Goal: Task Accomplishment & Management: Use online tool/utility

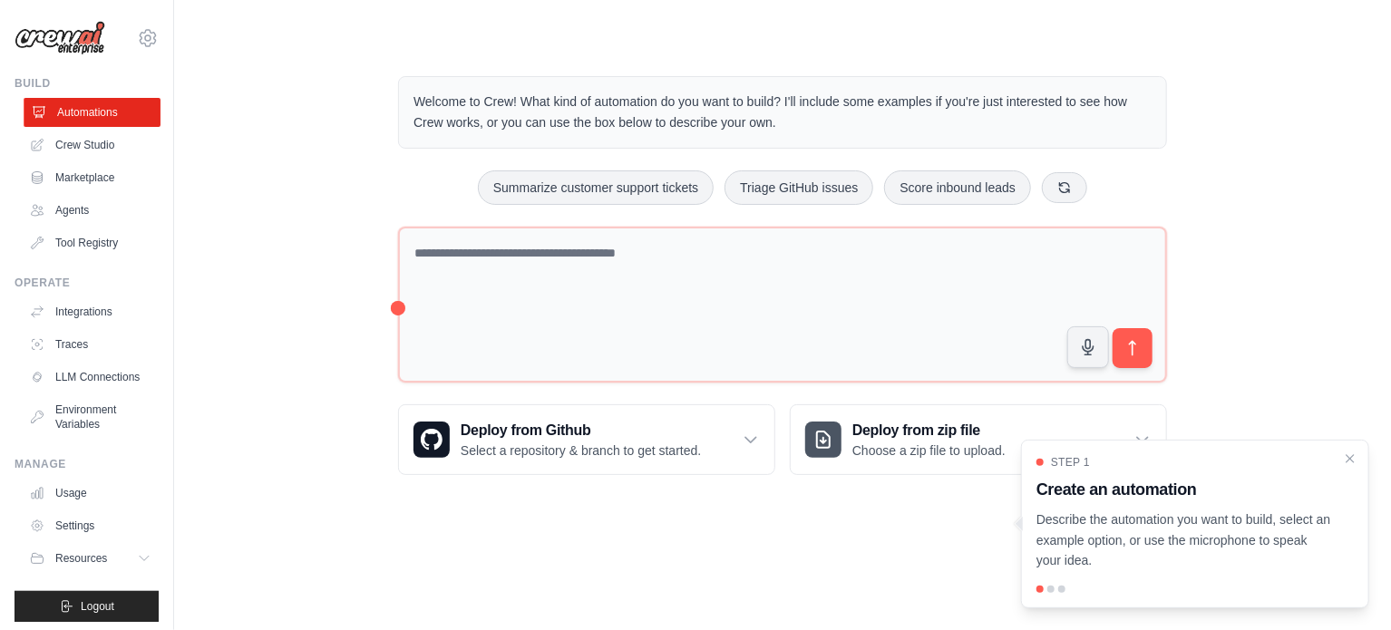
click at [93, 109] on link "Automations" at bounding box center [92, 112] width 137 height 29
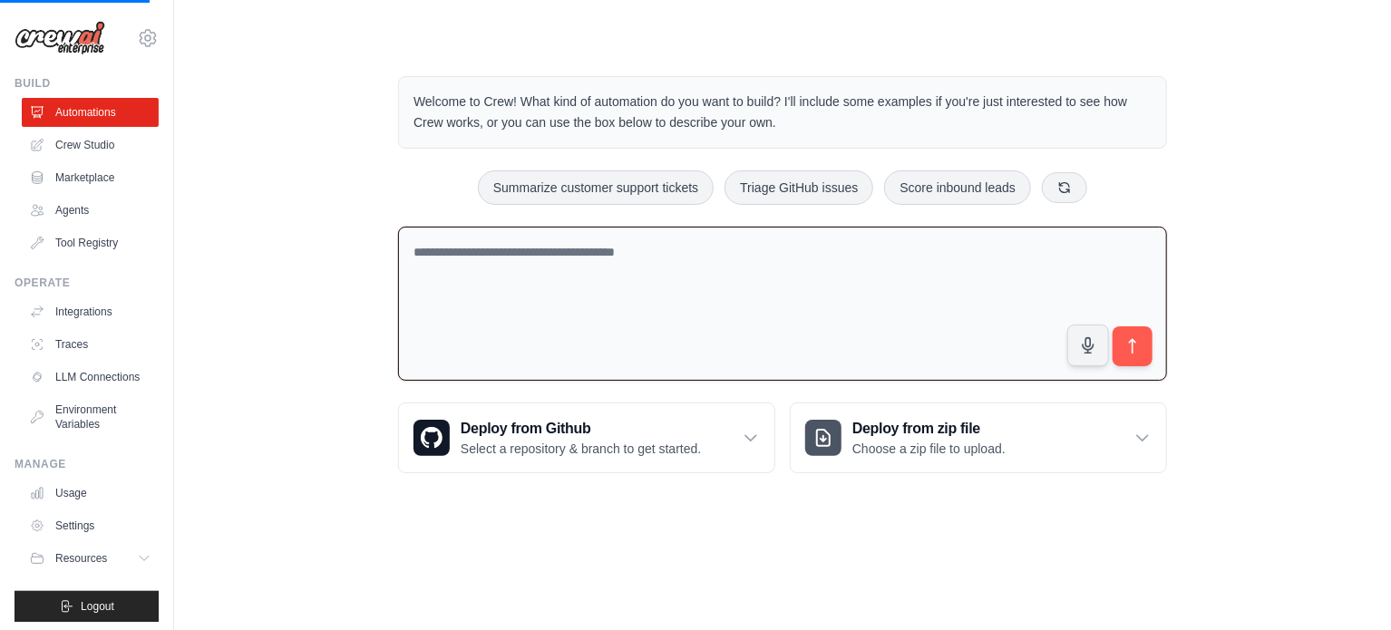
click at [481, 255] on textarea at bounding box center [782, 304] width 769 height 155
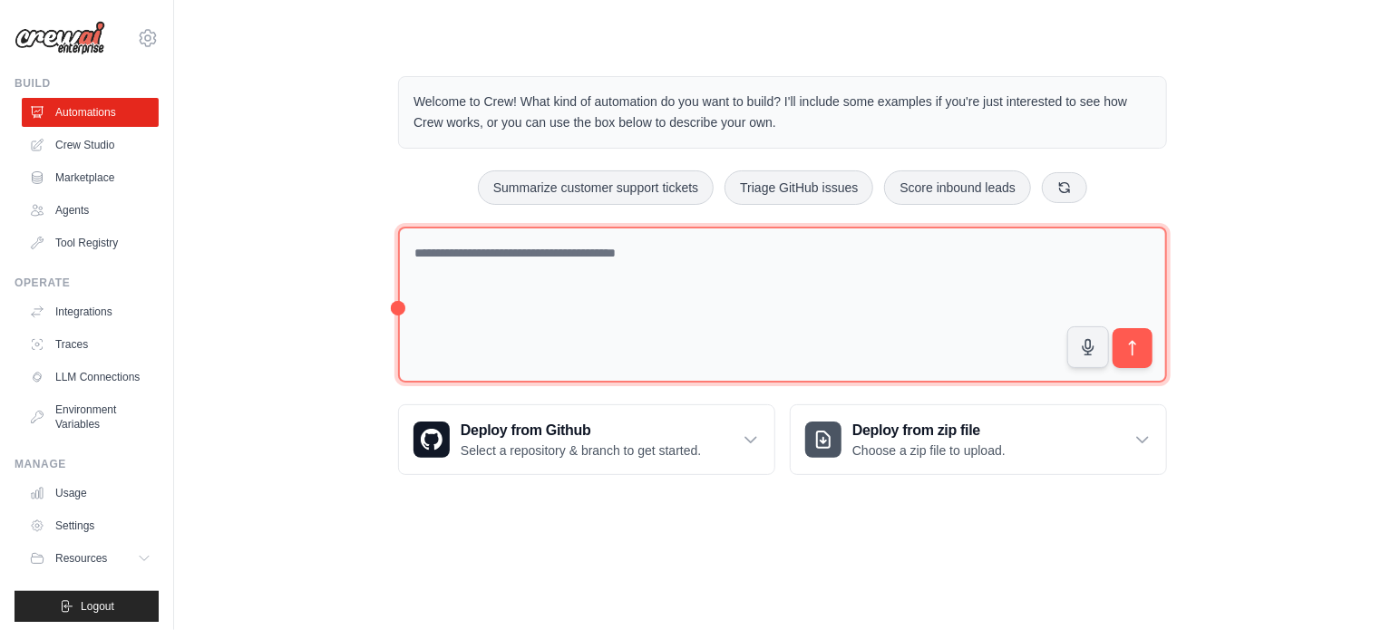
click at [423, 239] on textarea at bounding box center [782, 305] width 769 height 157
type textarea "*"
type textarea "**********"
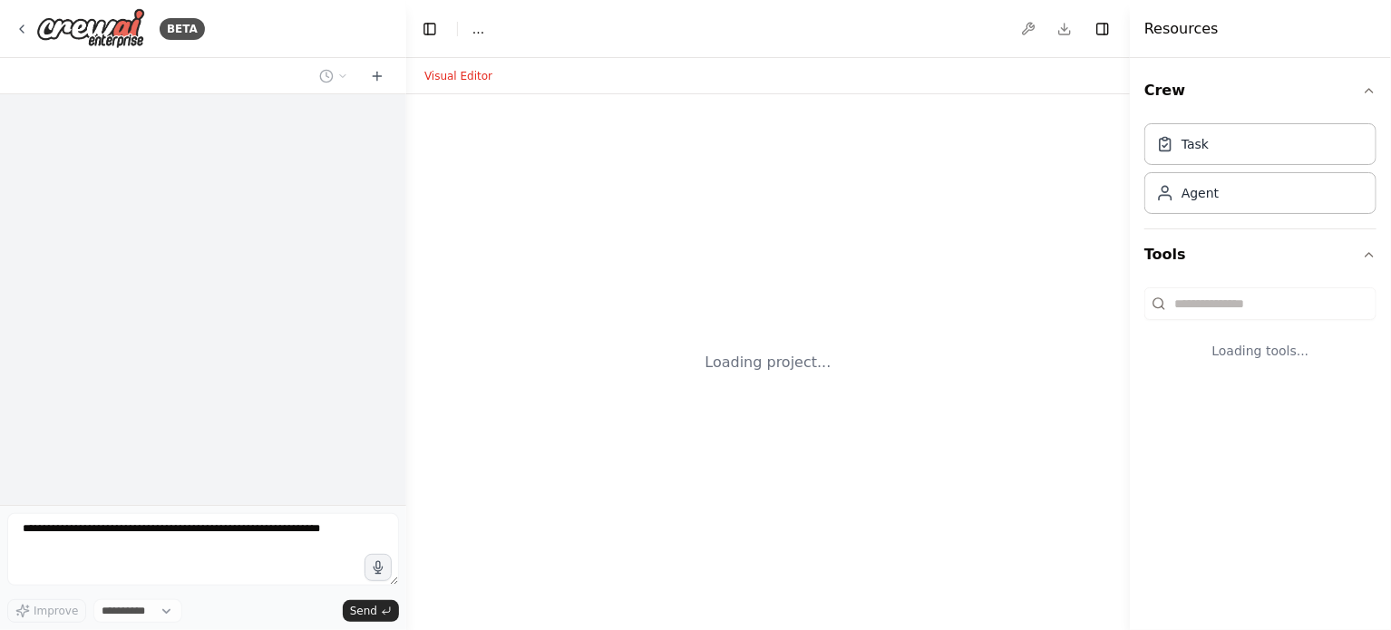
select select "****"
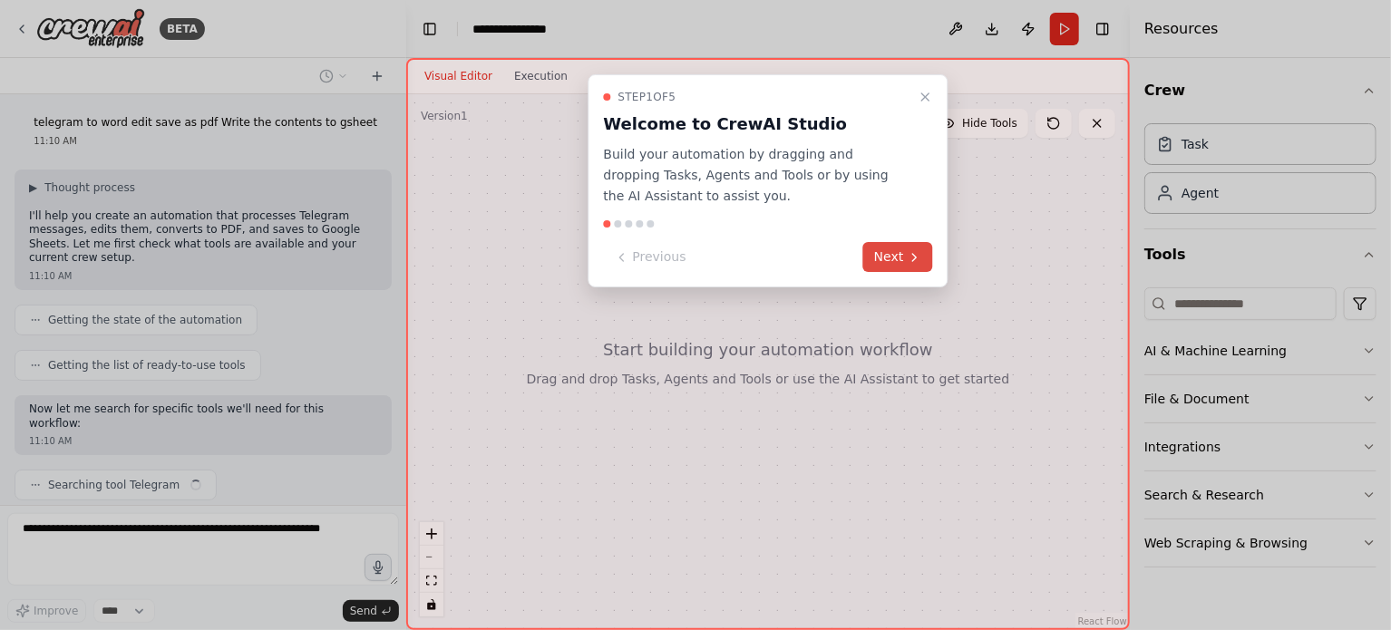
scroll to position [25, 0]
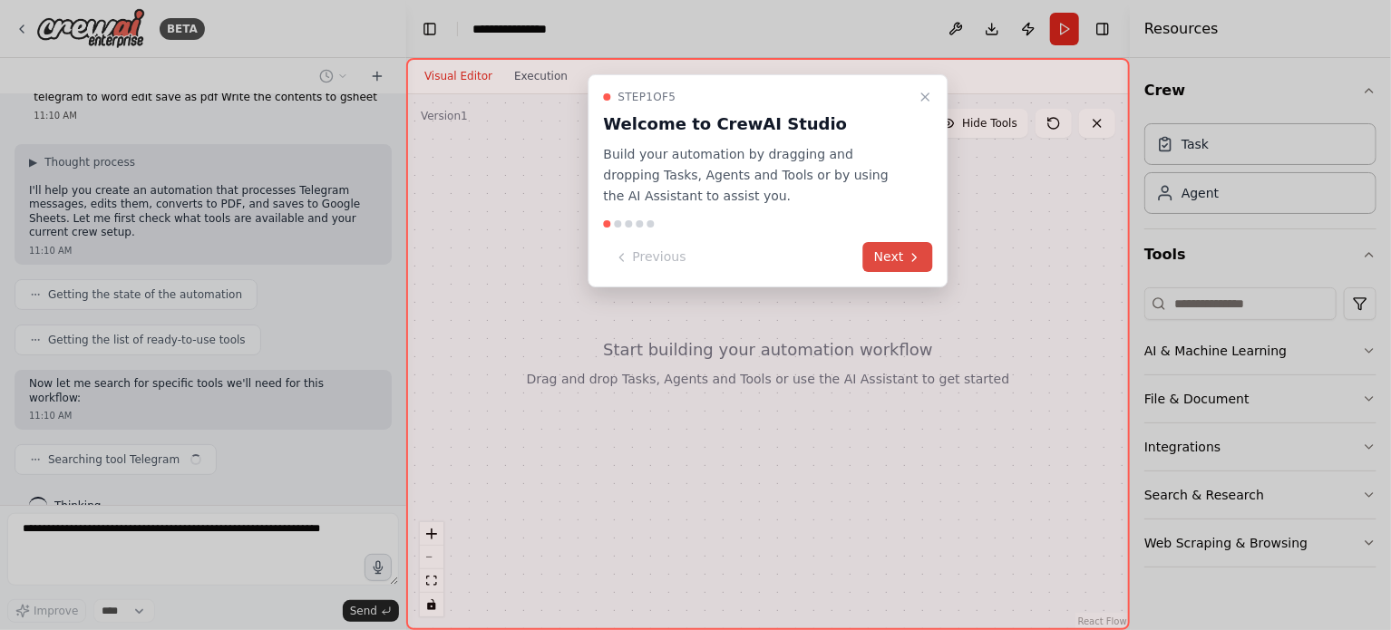
click at [901, 252] on button "Next" at bounding box center [898, 257] width 70 height 30
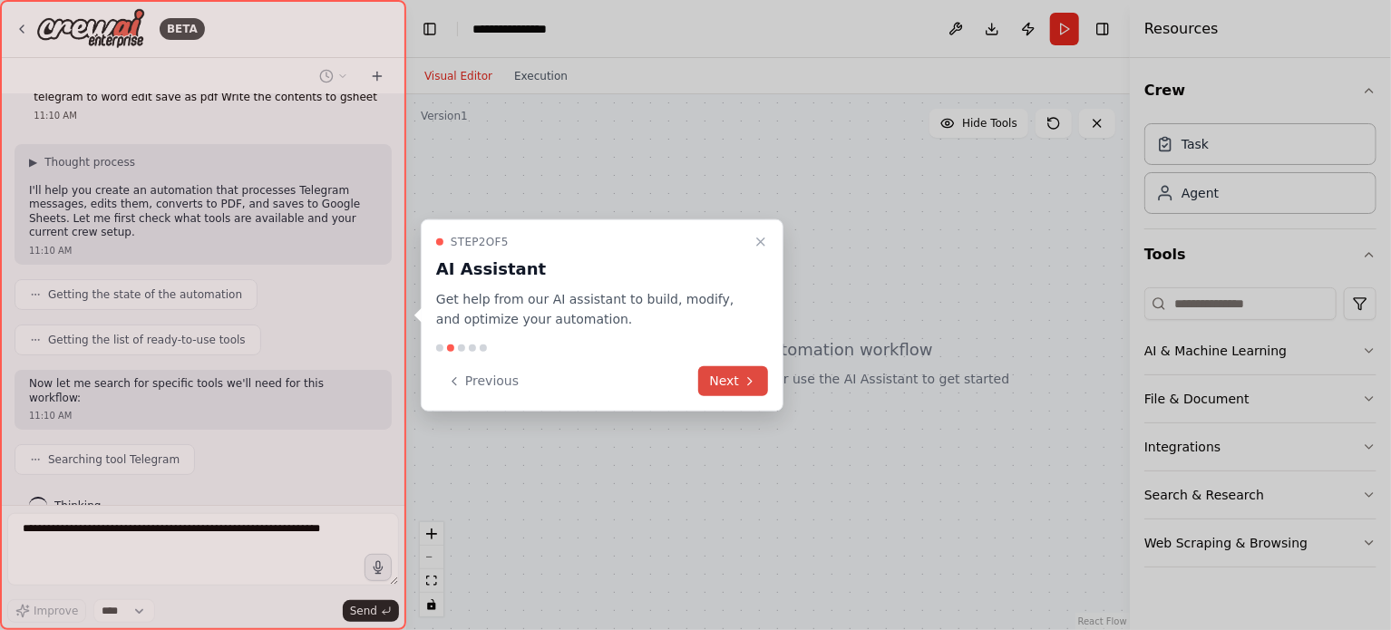
click at [725, 387] on button "Next" at bounding box center [733, 381] width 70 height 30
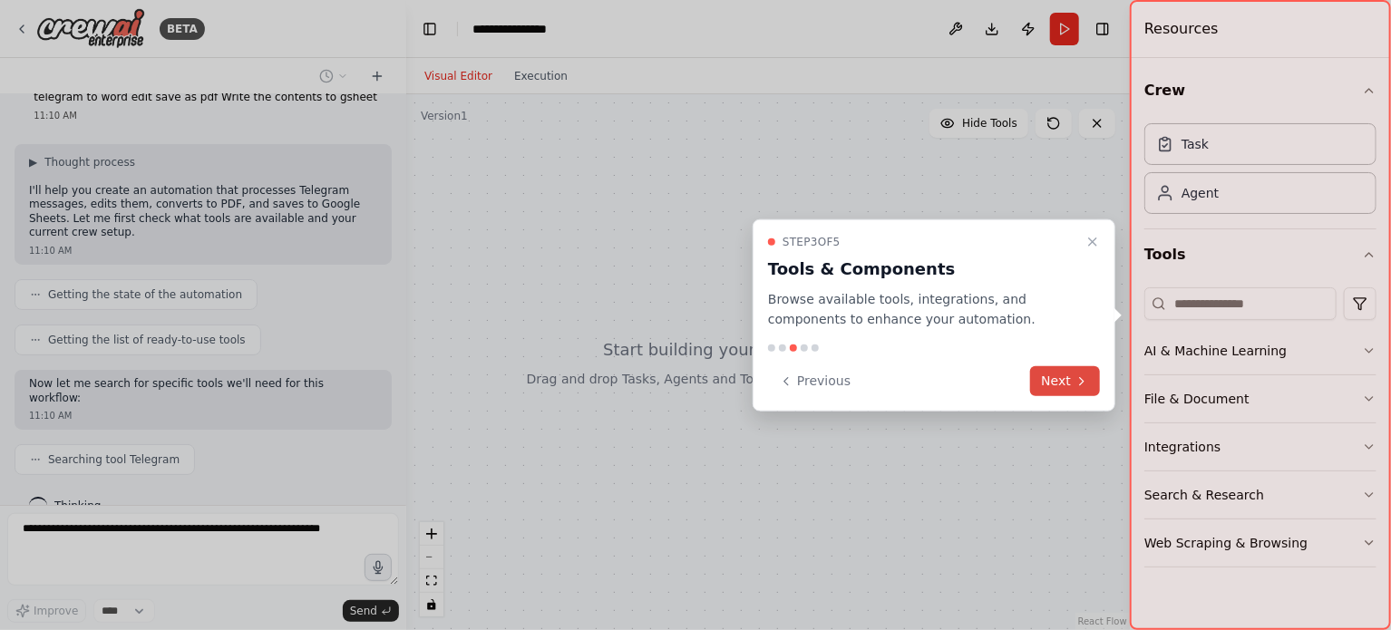
scroll to position [71, 0]
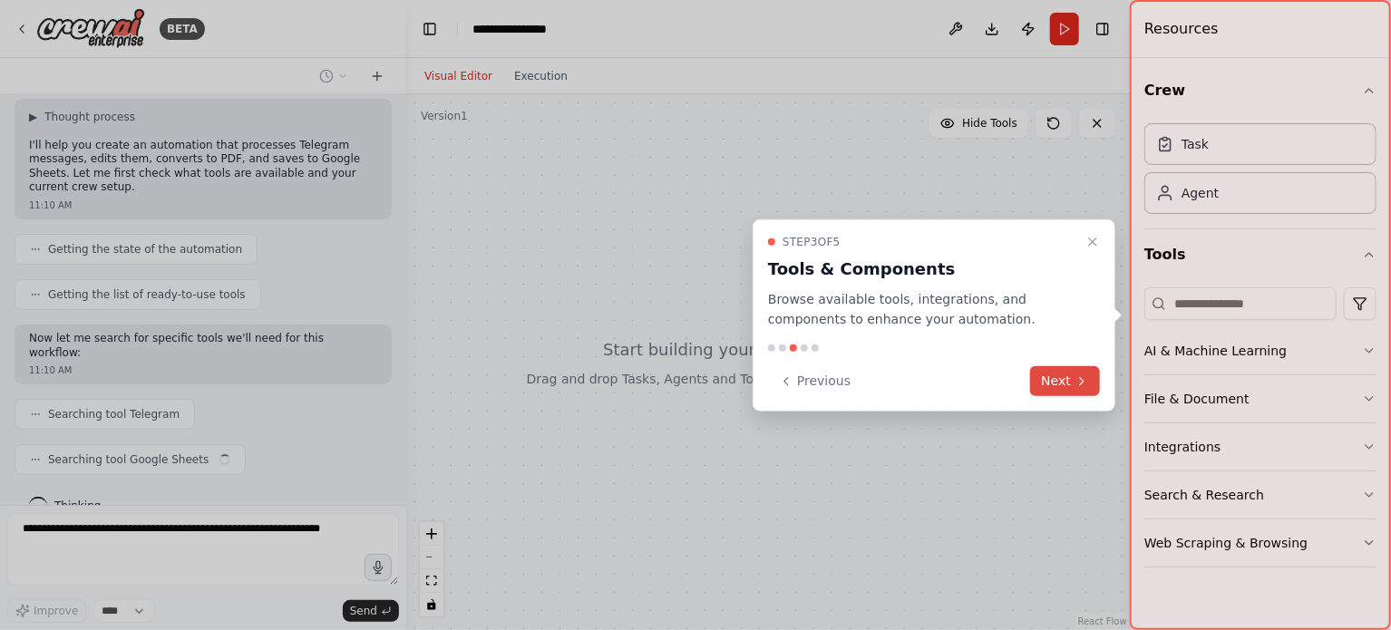
click at [1077, 383] on icon at bounding box center [1081, 381] width 15 height 15
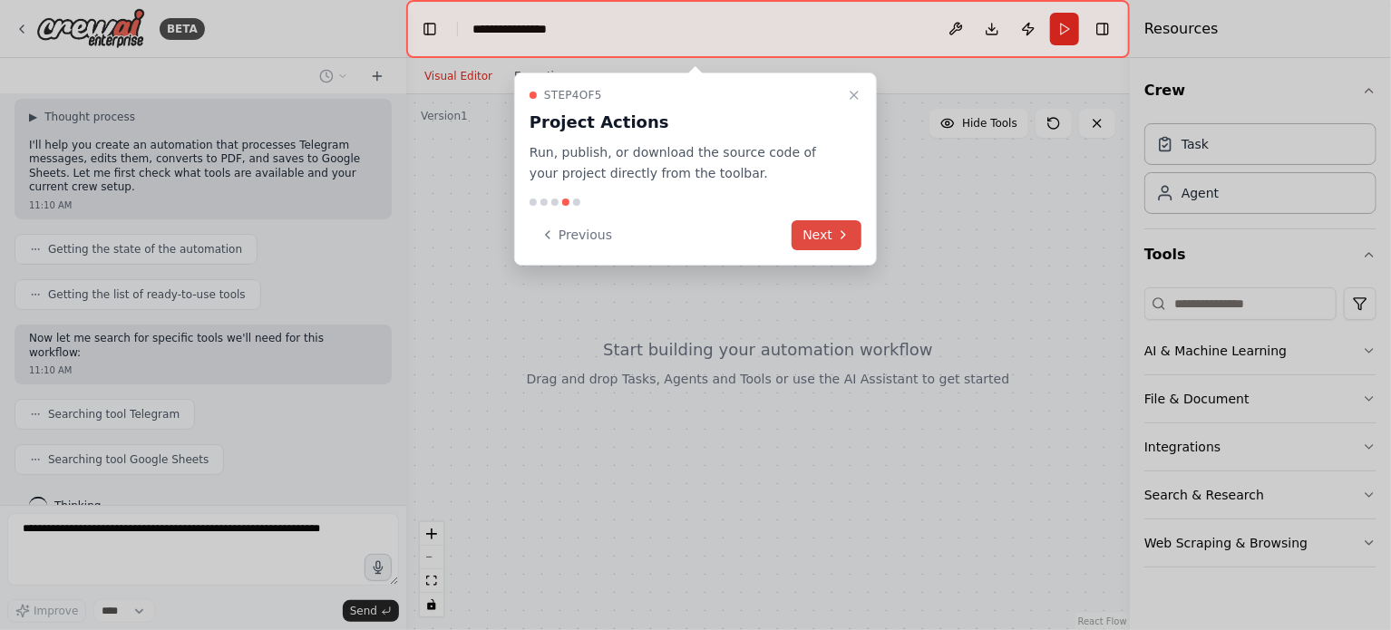
scroll to position [116, 0]
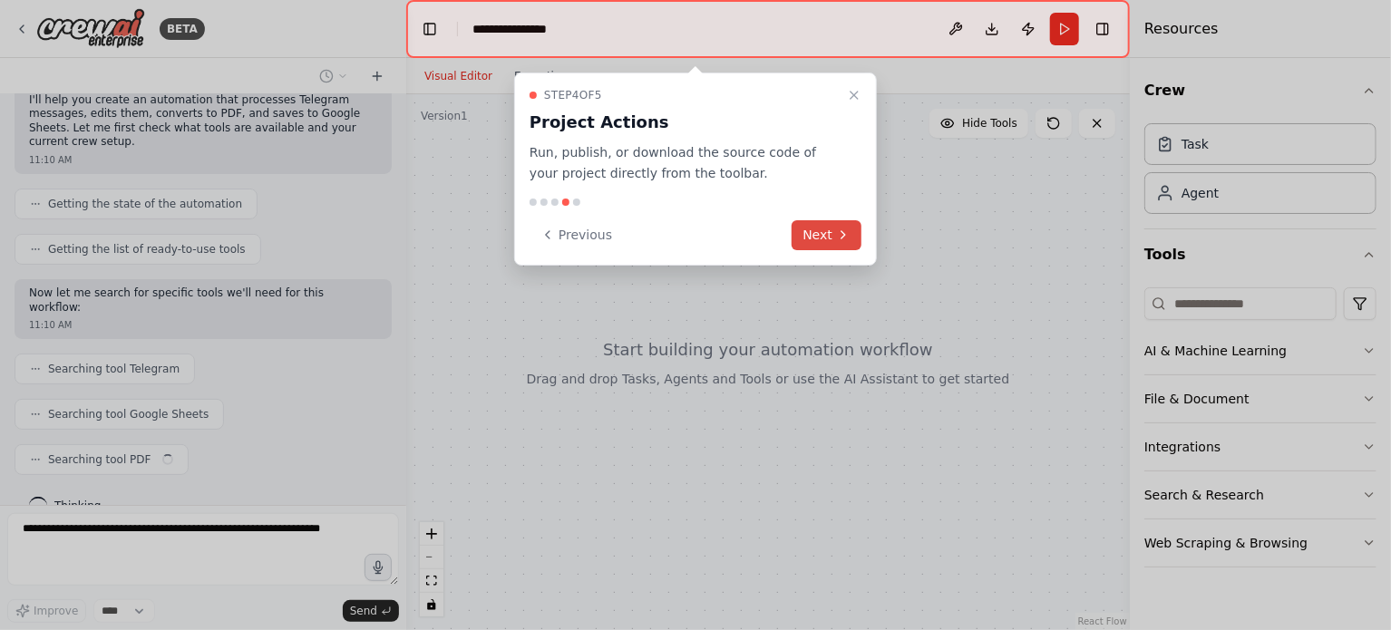
click at [831, 244] on button "Next" at bounding box center [827, 235] width 70 height 30
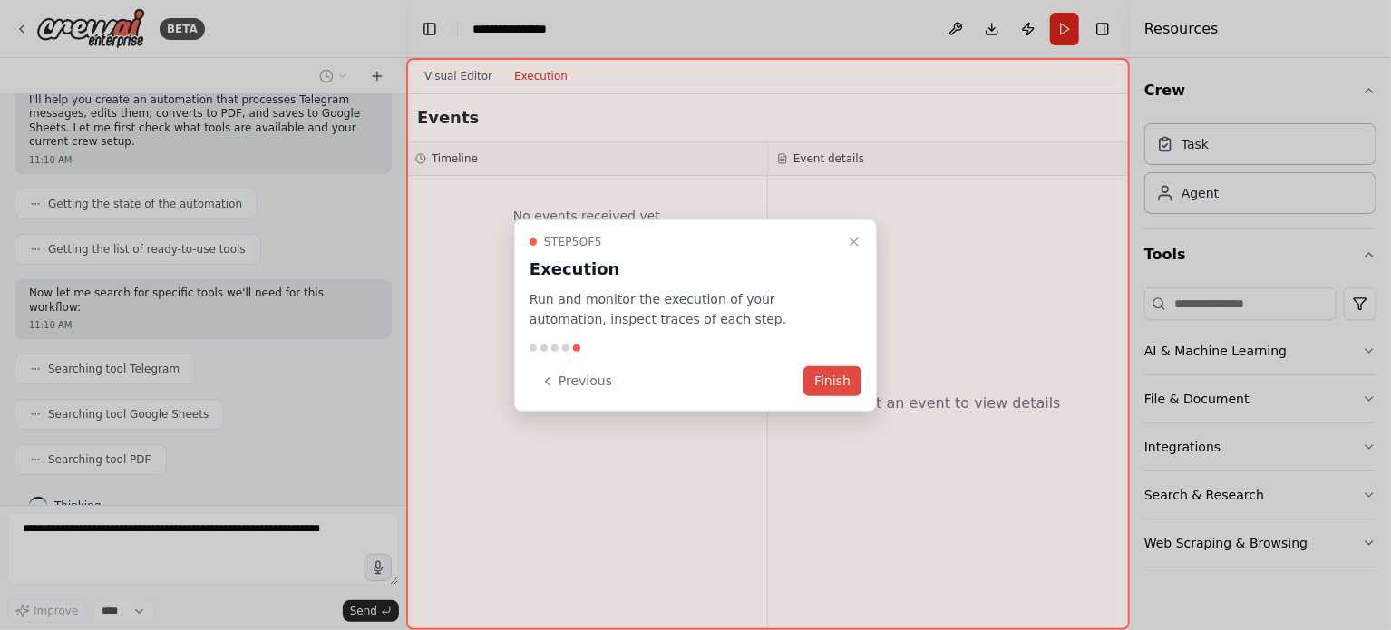
click at [847, 370] on button "Finish" at bounding box center [832, 381] width 58 height 30
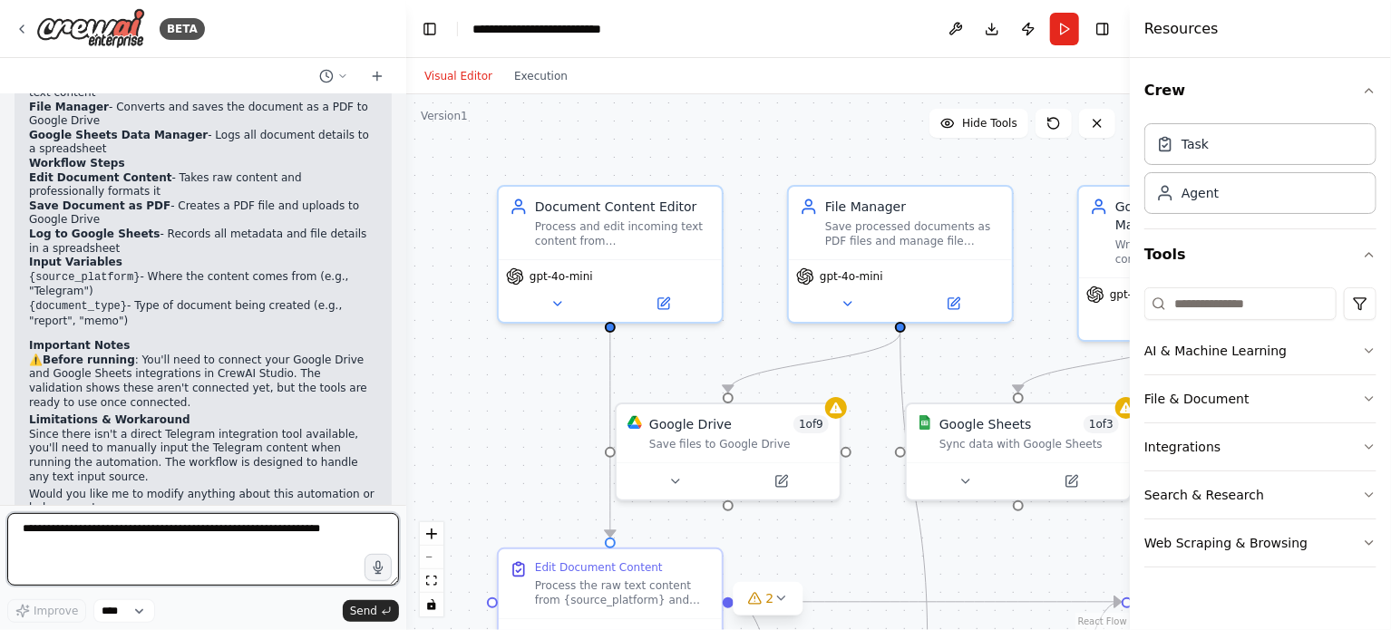
scroll to position [1340, 0]
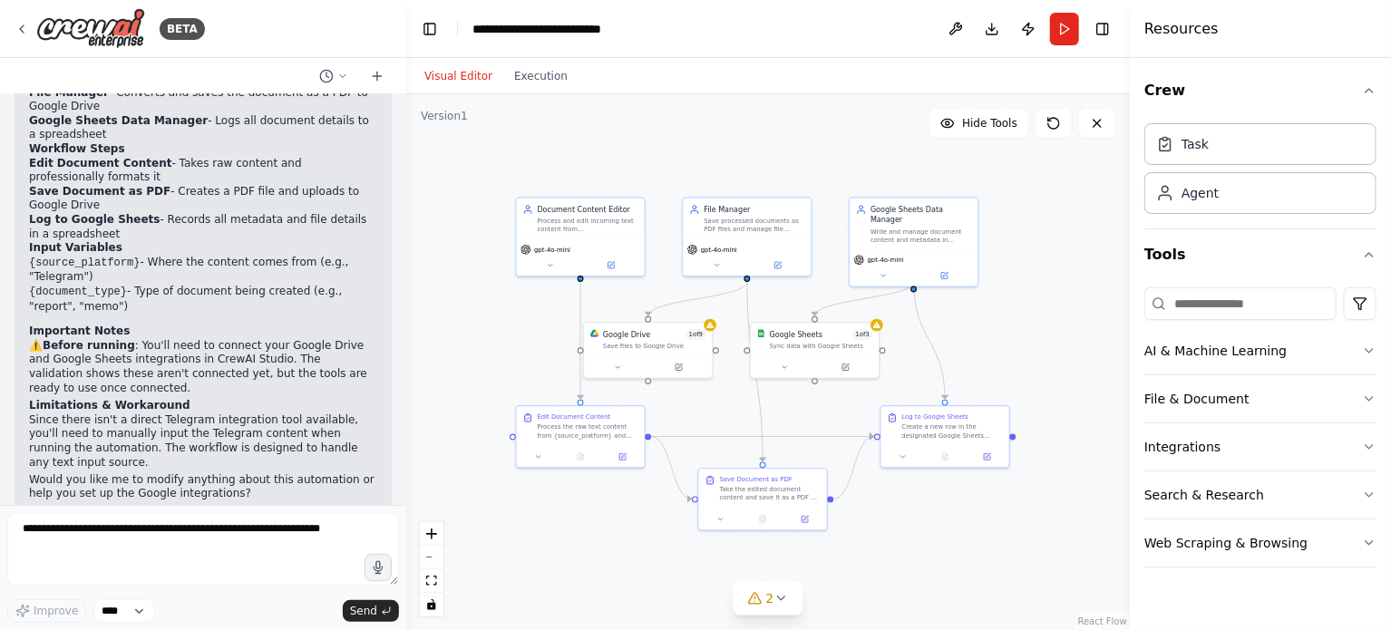
drag, startPoint x: 721, startPoint y: 173, endPoint x: 633, endPoint y: 178, distance: 88.1
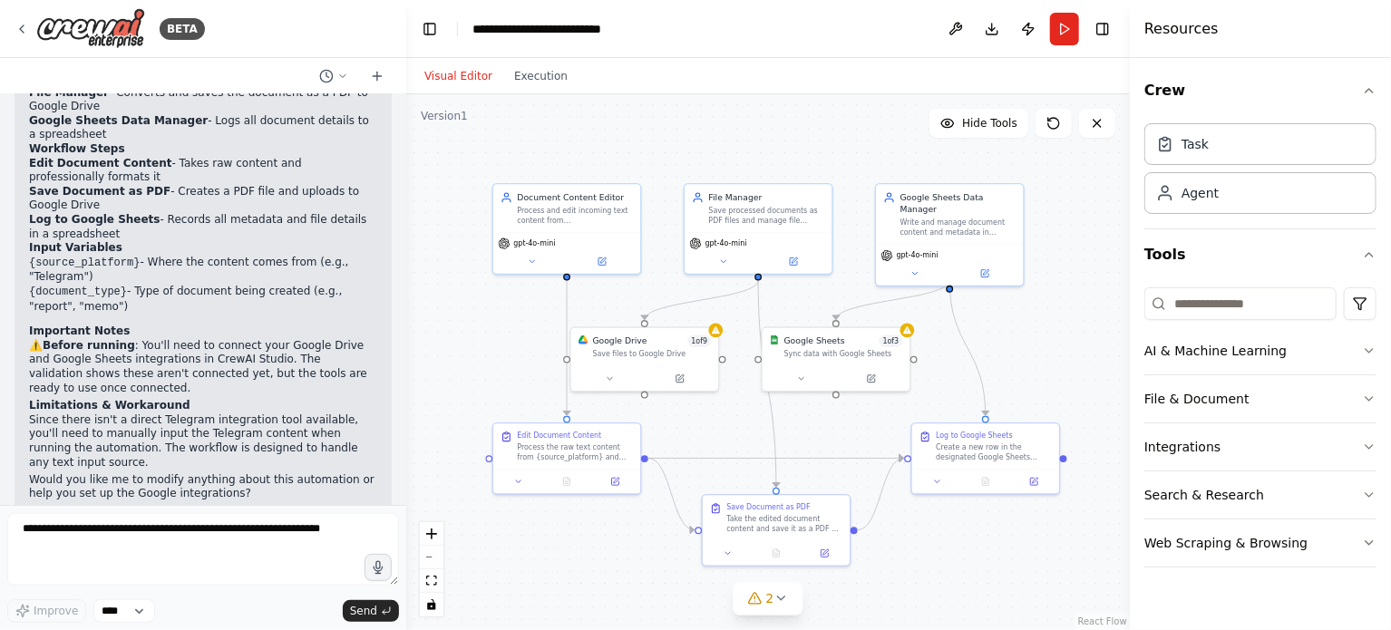
drag, startPoint x: 636, startPoint y: 180, endPoint x: 633, endPoint y: 165, distance: 15.7
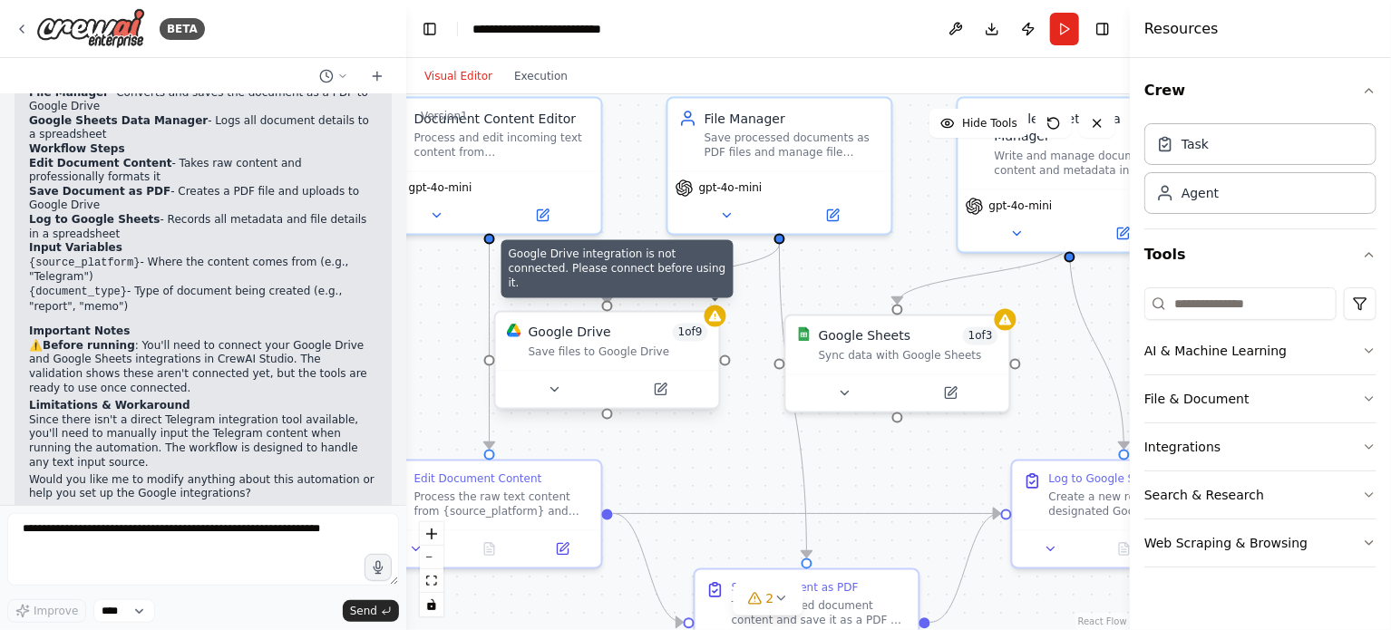
click at [717, 317] on icon at bounding box center [715, 316] width 12 height 11
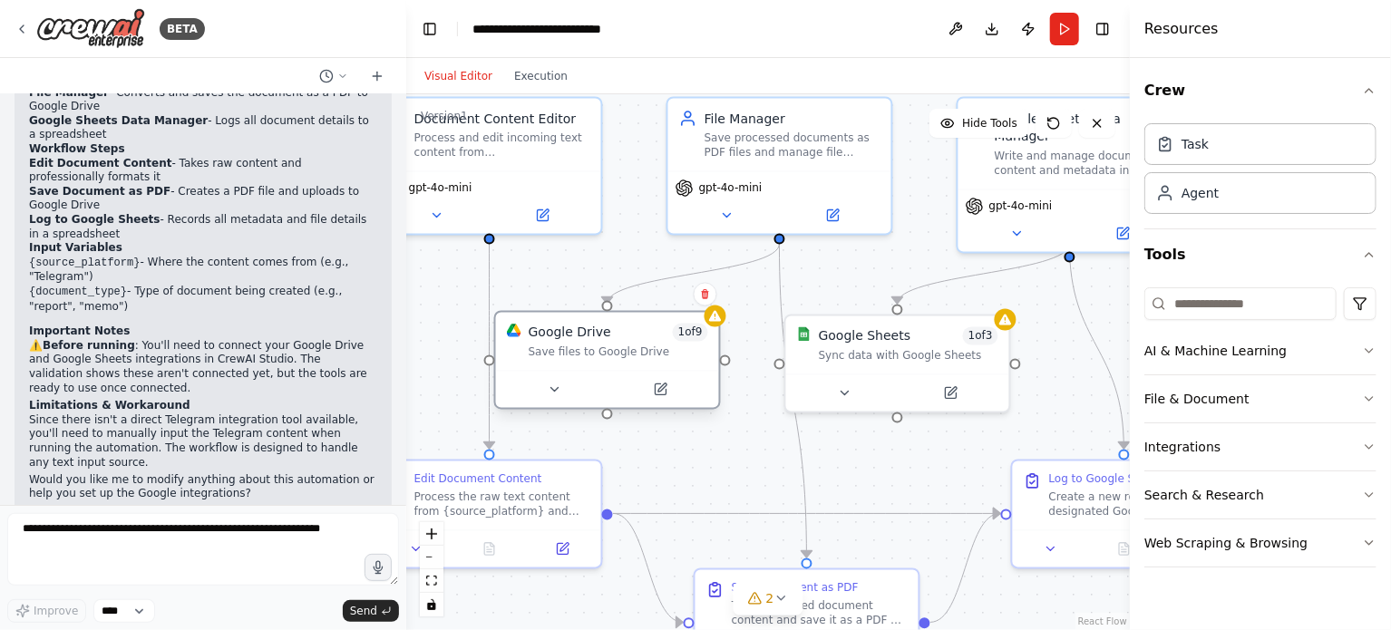
click at [576, 345] on div "Save files to Google Drive" at bounding box center [619, 352] width 180 height 15
click at [554, 388] on icon at bounding box center [553, 390] width 7 height 4
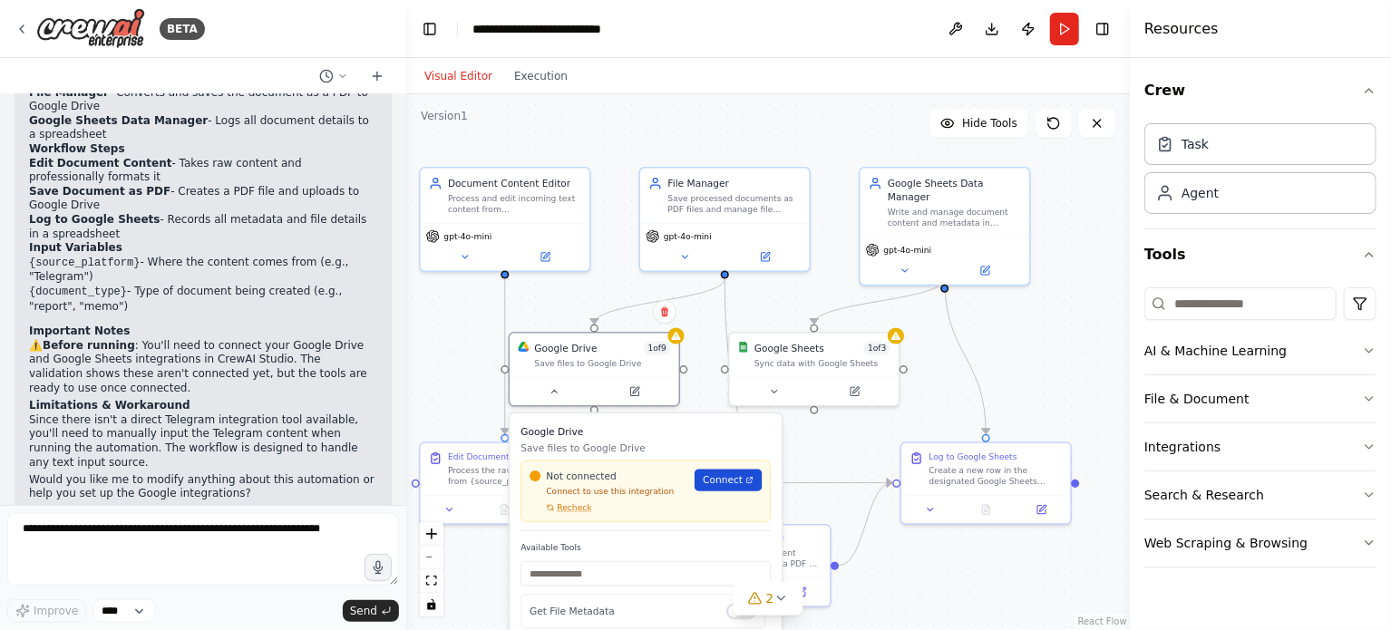
click at [735, 481] on span "Connect" at bounding box center [723, 480] width 40 height 14
click at [1020, 318] on div ".deletable-edge-delete-btn { width: 20px; height: 20px; border: 0px solid #ffff…" at bounding box center [768, 362] width 724 height 536
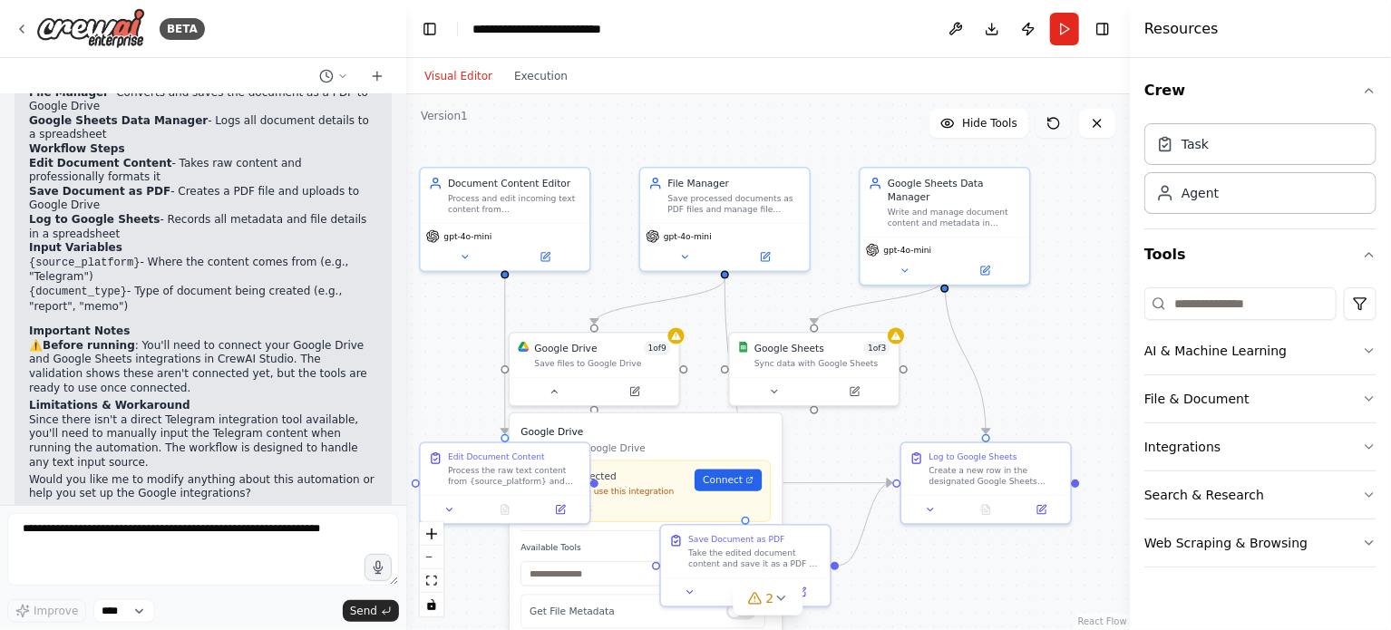
click at [1051, 130] on icon at bounding box center [1053, 123] width 15 height 15
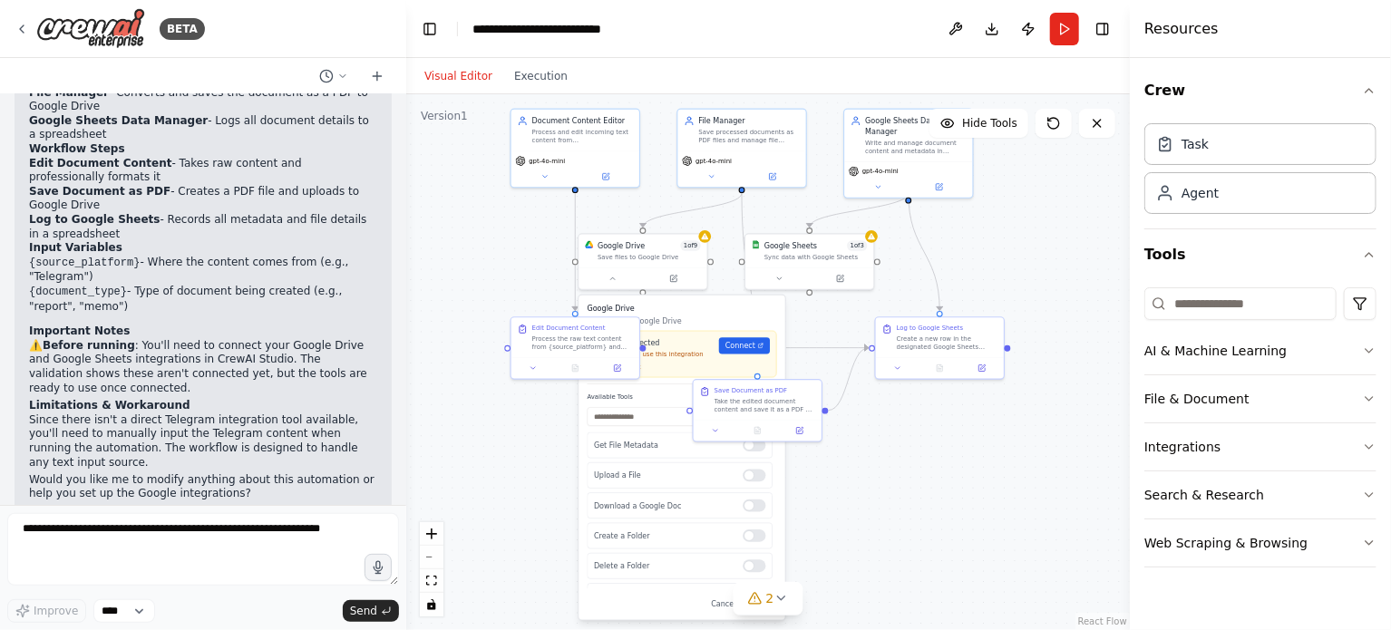
drag, startPoint x: 924, startPoint y: 579, endPoint x: 975, endPoint y: 422, distance: 165.7
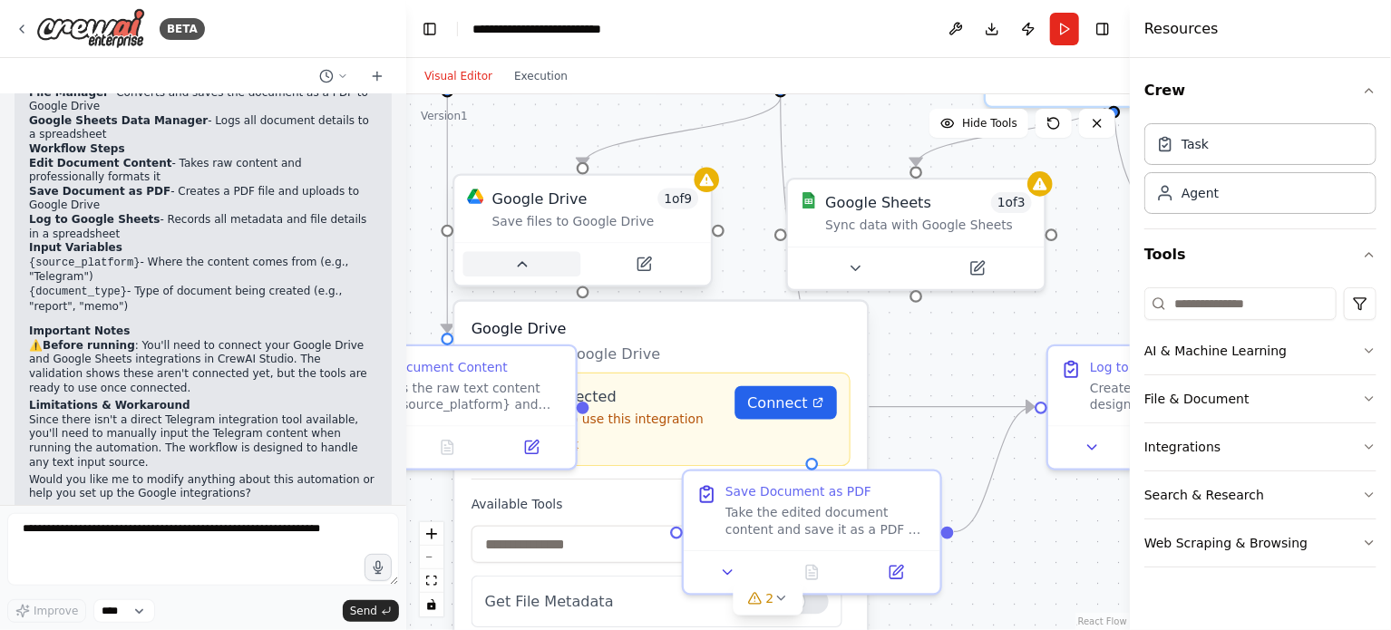
click at [523, 272] on button at bounding box center [522, 264] width 118 height 25
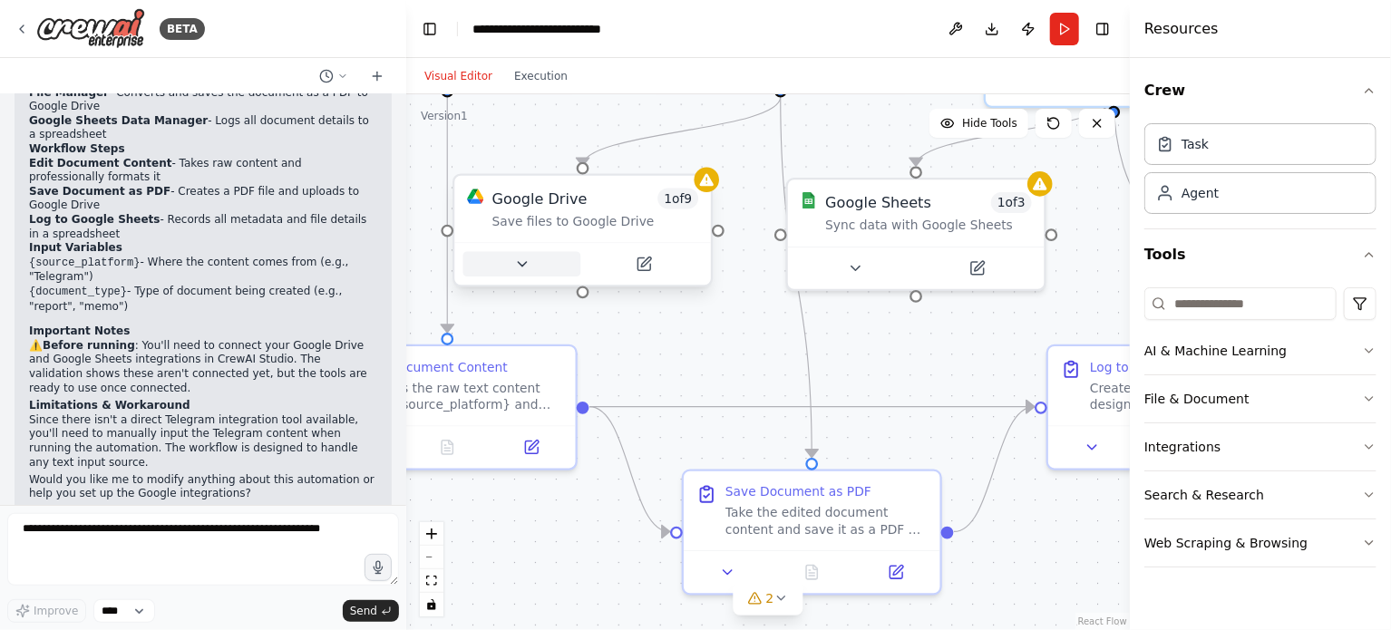
click at [520, 260] on icon at bounding box center [521, 264] width 16 height 16
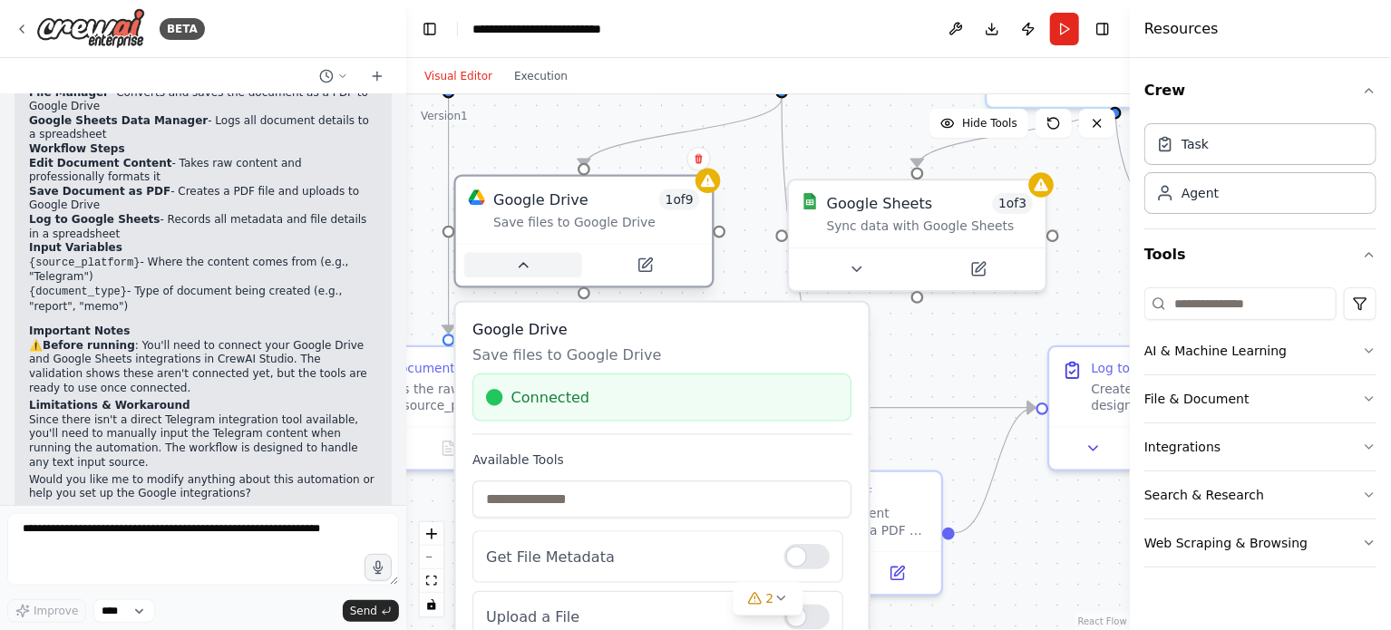
click at [523, 275] on button at bounding box center [523, 265] width 118 height 25
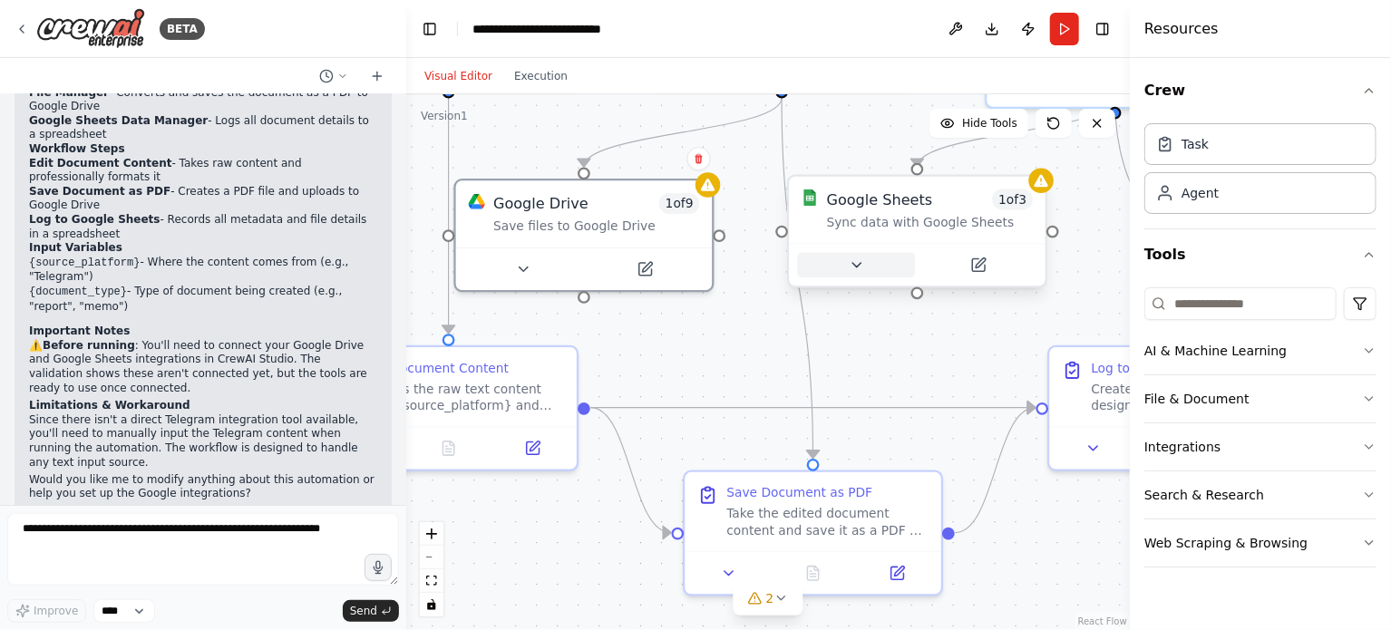
click at [846, 259] on button at bounding box center [857, 265] width 118 height 25
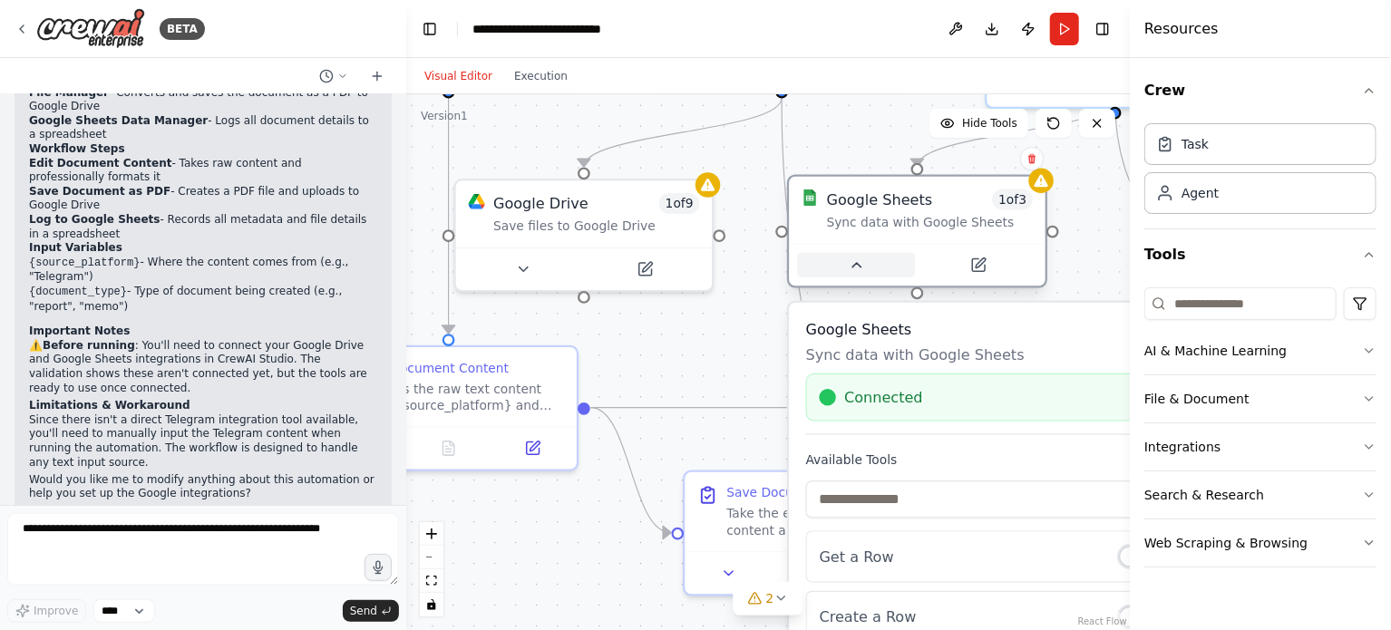
click at [845, 258] on button at bounding box center [857, 265] width 118 height 25
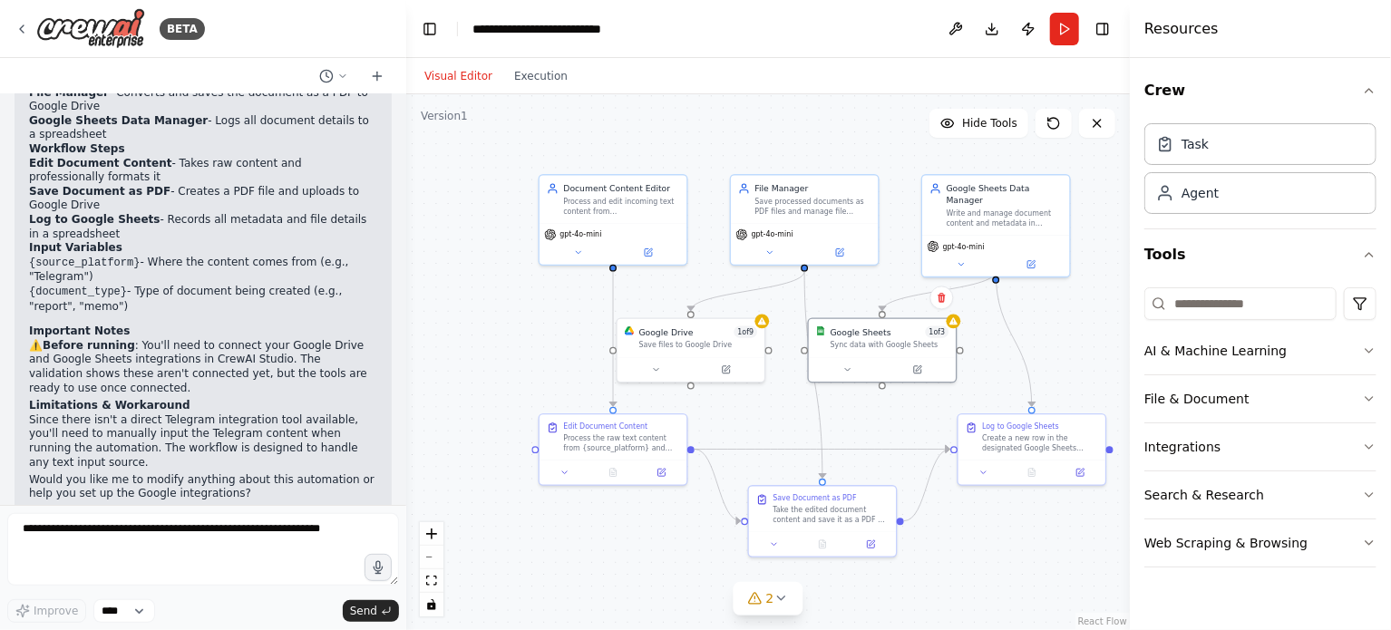
drag, startPoint x: 781, startPoint y: 346, endPoint x: 792, endPoint y: 411, distance: 65.4
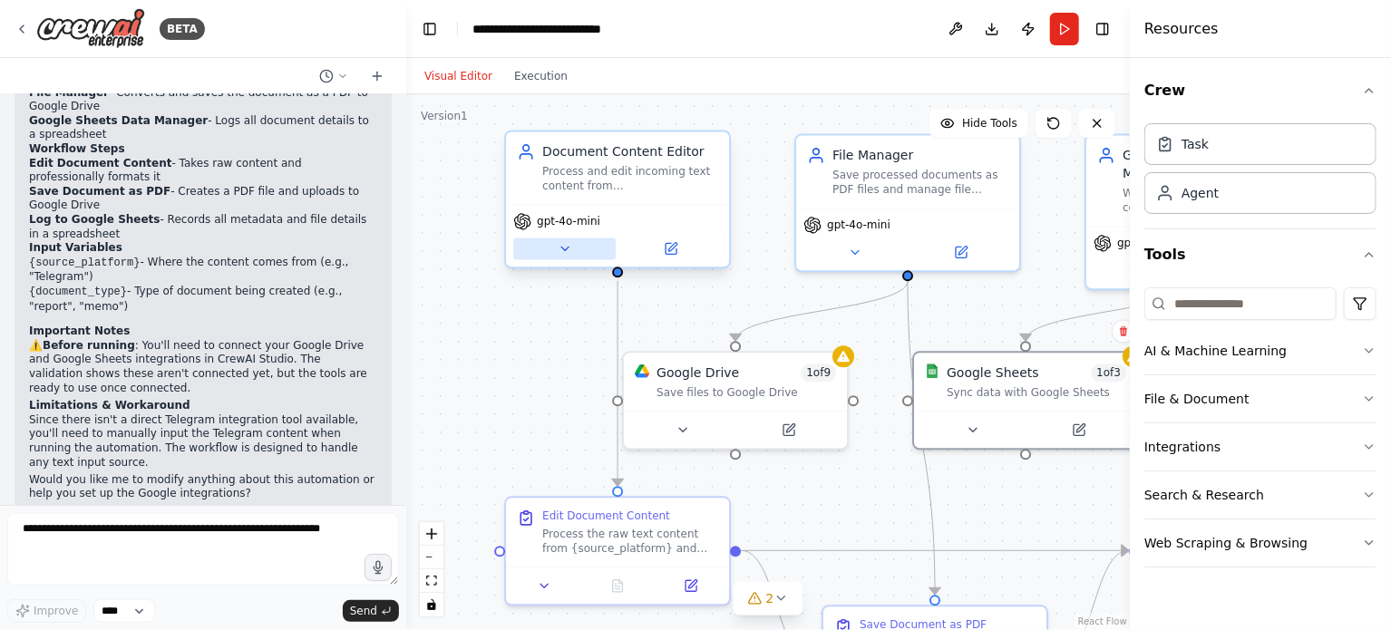
click at [567, 249] on icon at bounding box center [565, 248] width 15 height 15
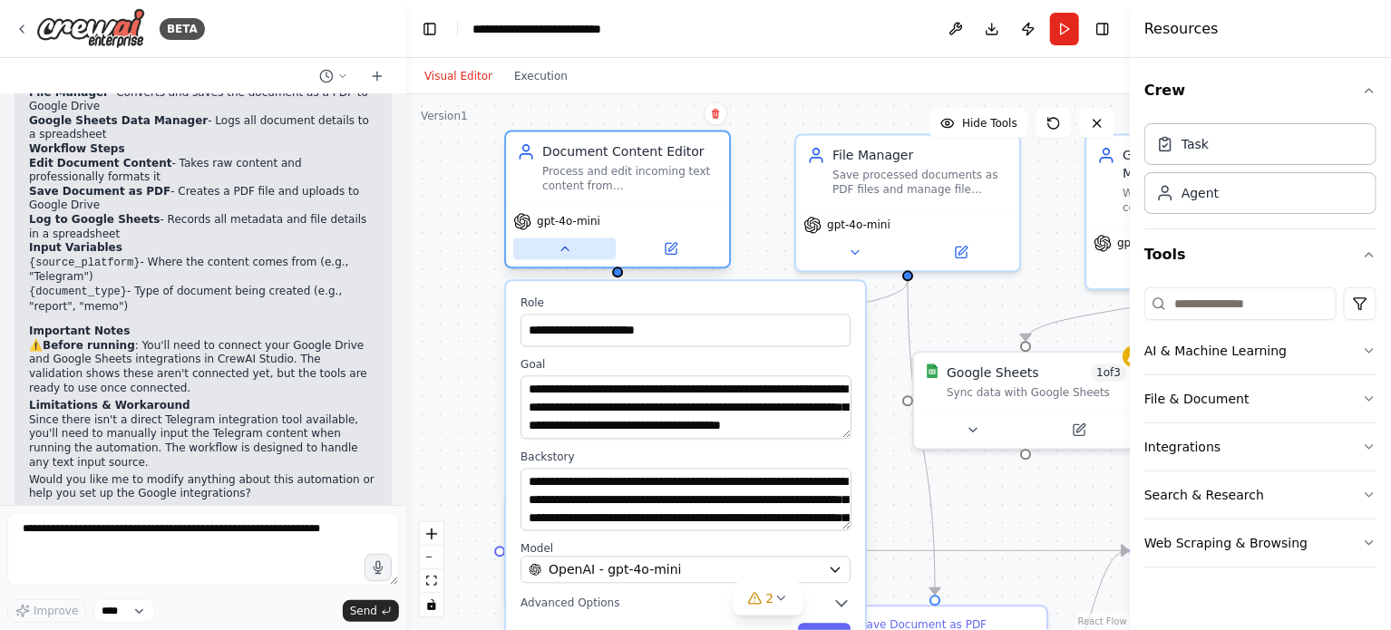
click at [567, 249] on icon at bounding box center [564, 249] width 7 height 4
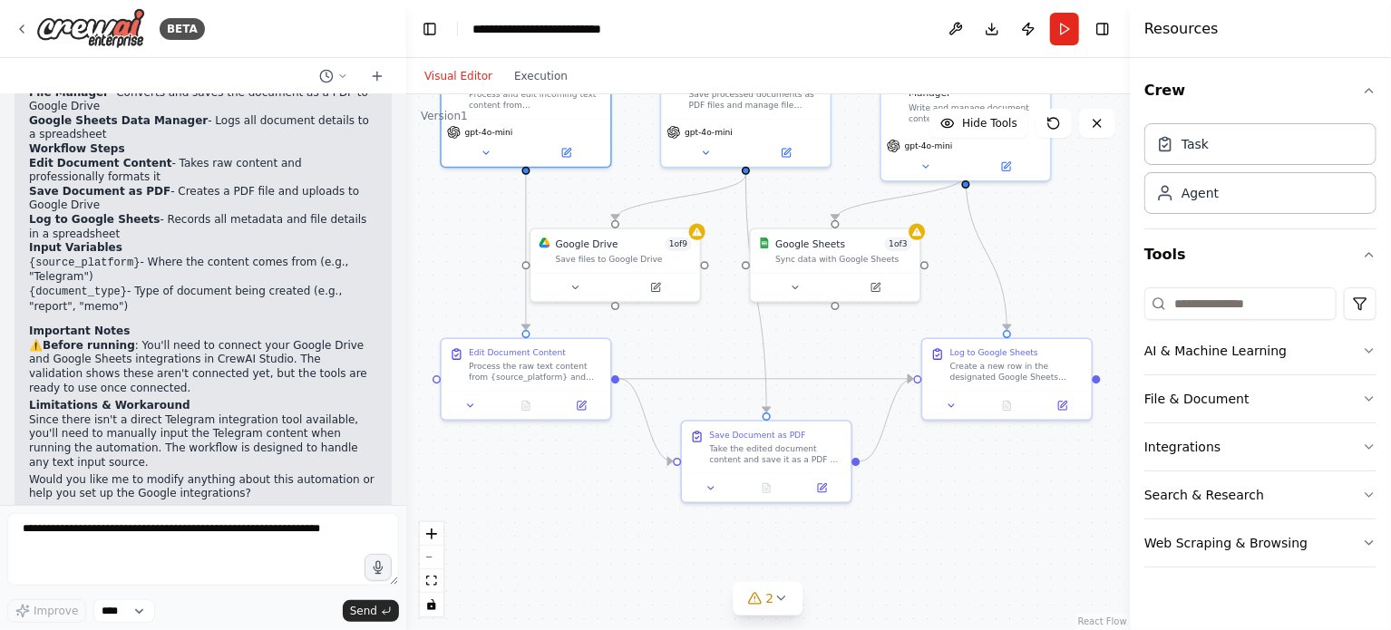
drag, startPoint x: 1002, startPoint y: 284, endPoint x: 838, endPoint y: 185, distance: 191.6
click at [775, 595] on icon at bounding box center [780, 598] width 15 height 15
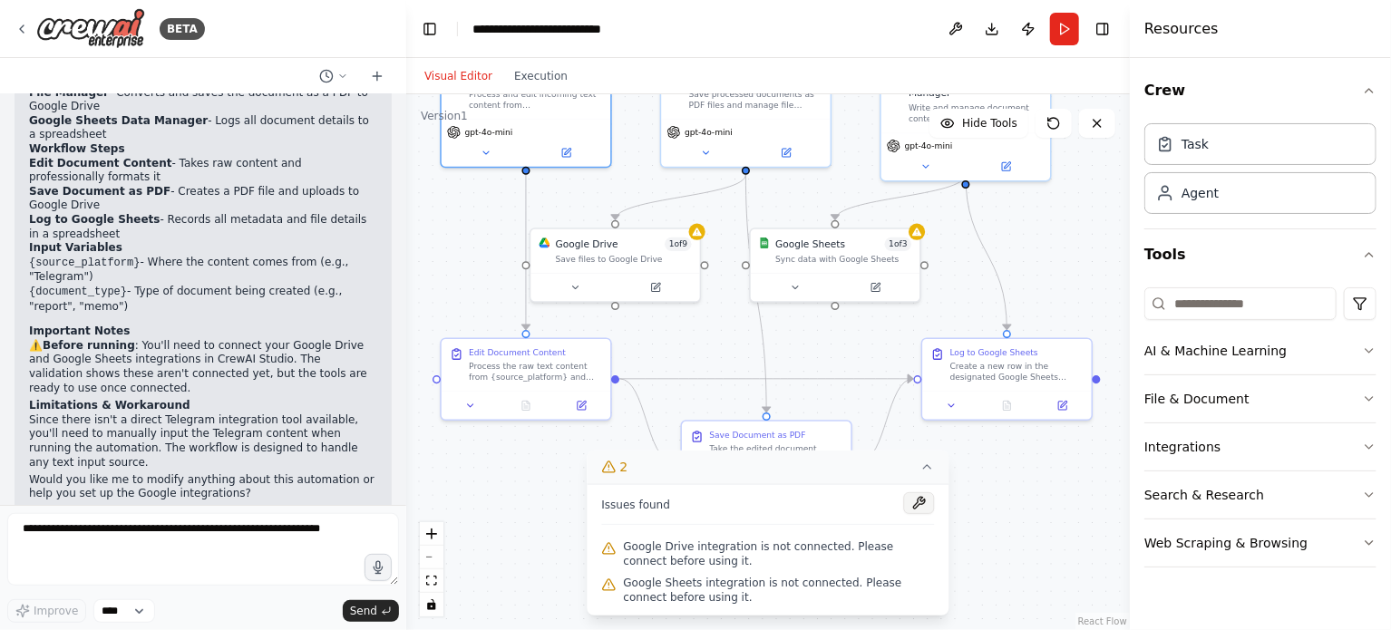
click at [916, 504] on button at bounding box center [919, 503] width 31 height 22
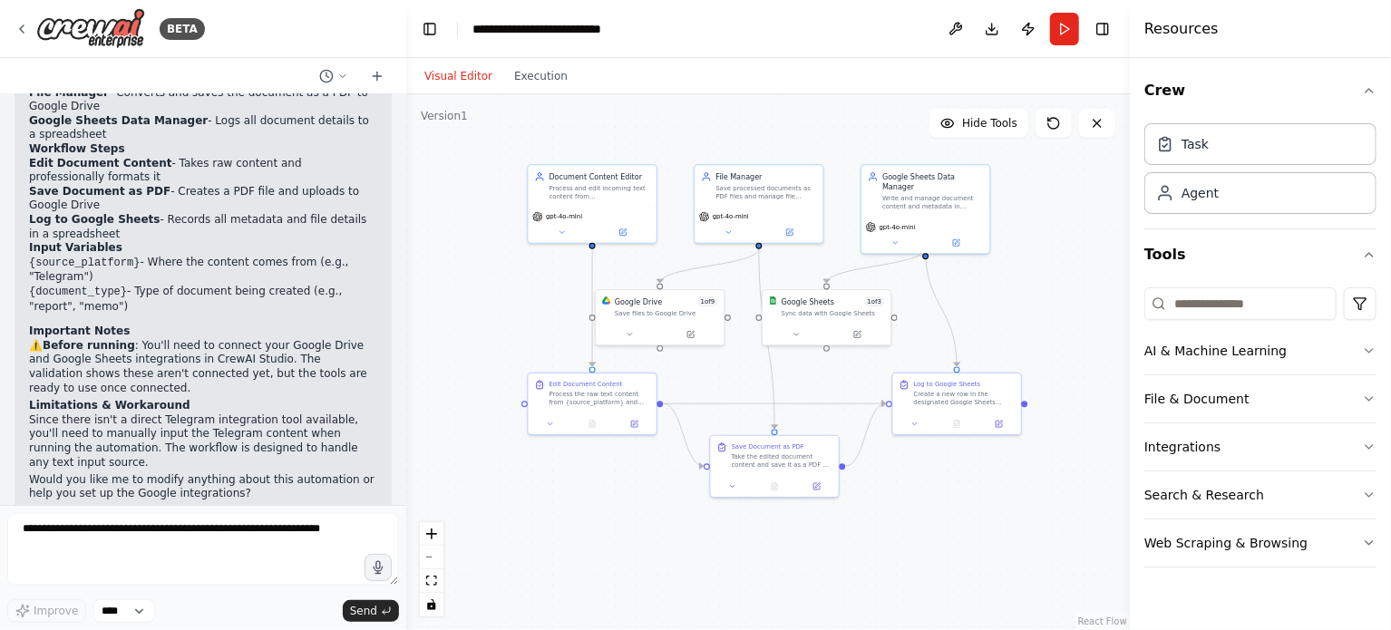
drag, startPoint x: 596, startPoint y: 510, endPoint x: 618, endPoint y: 503, distance: 23.5
click at [1055, 33] on button "Run" at bounding box center [1064, 29] width 29 height 33
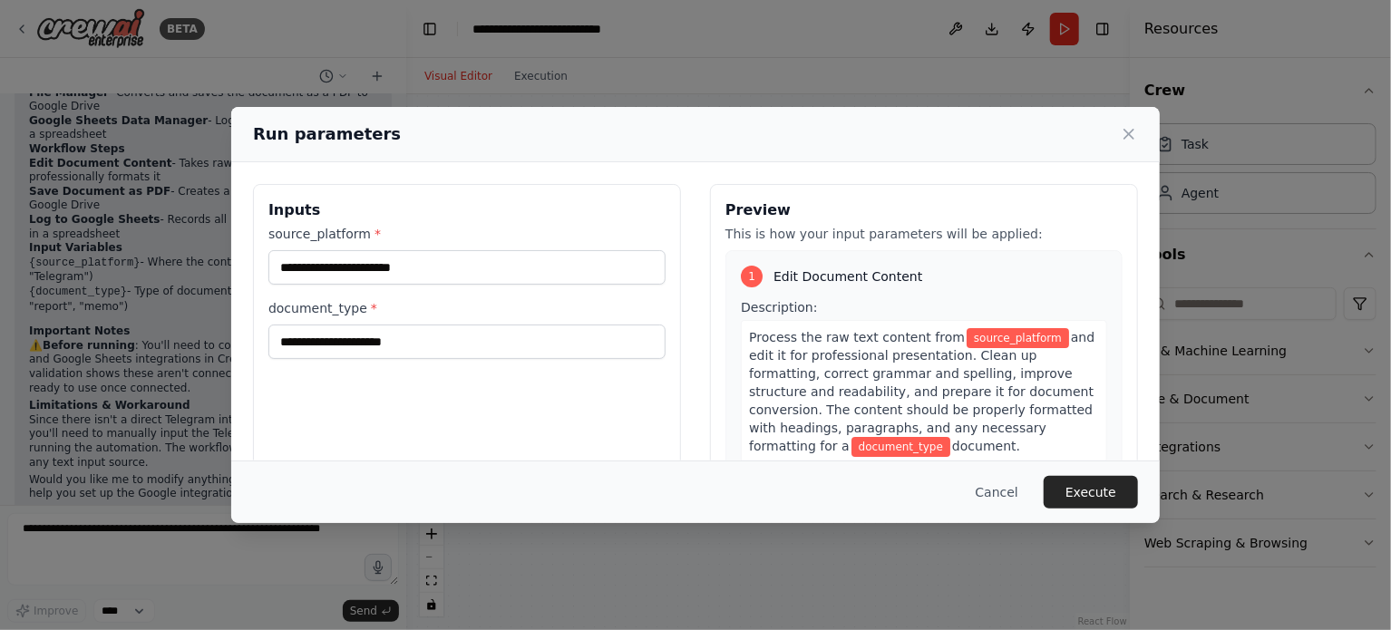
click at [366, 284] on div "source_platform * document_type *" at bounding box center [466, 292] width 397 height 134
click at [369, 270] on input "source_platform *" at bounding box center [466, 267] width 397 height 34
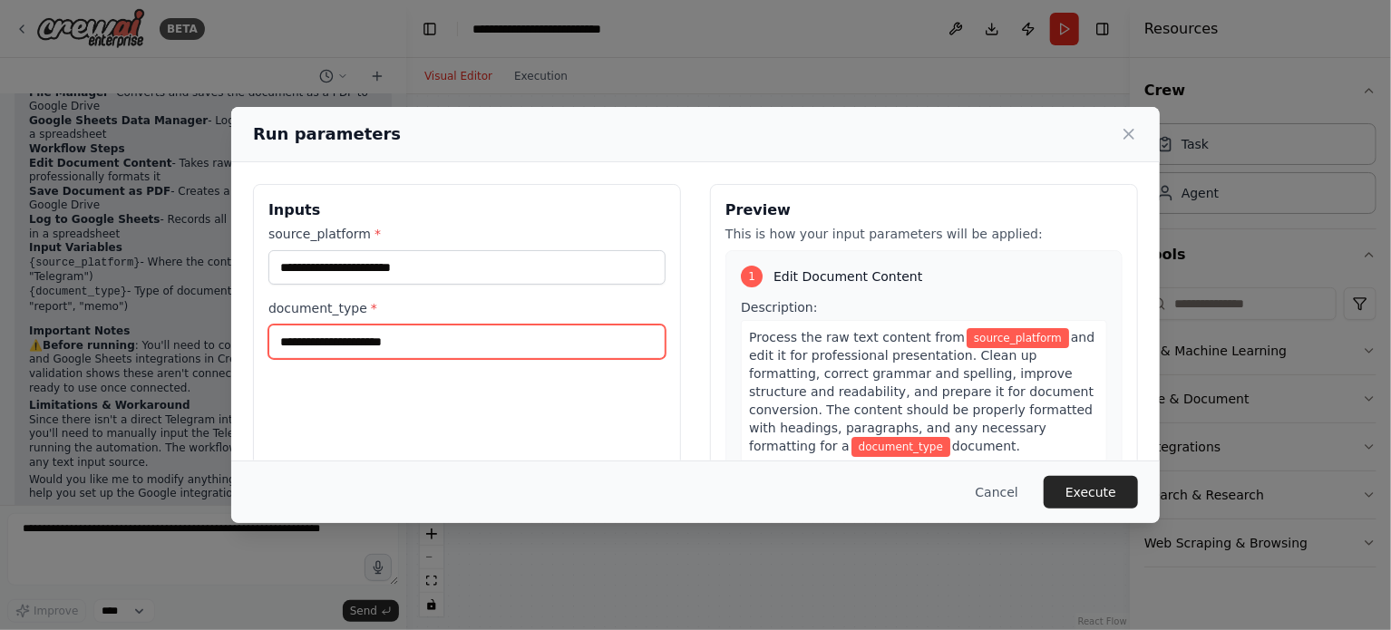
click at [437, 341] on input "document_type *" at bounding box center [466, 342] width 397 height 34
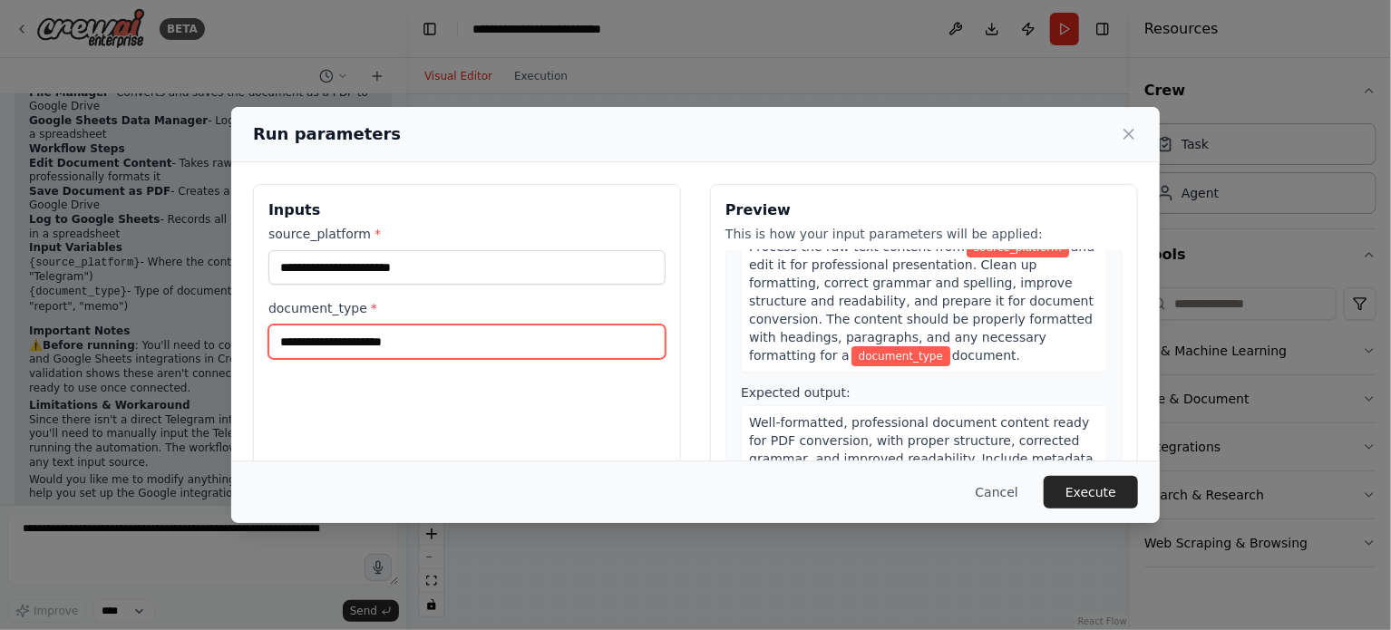
scroll to position [0, 0]
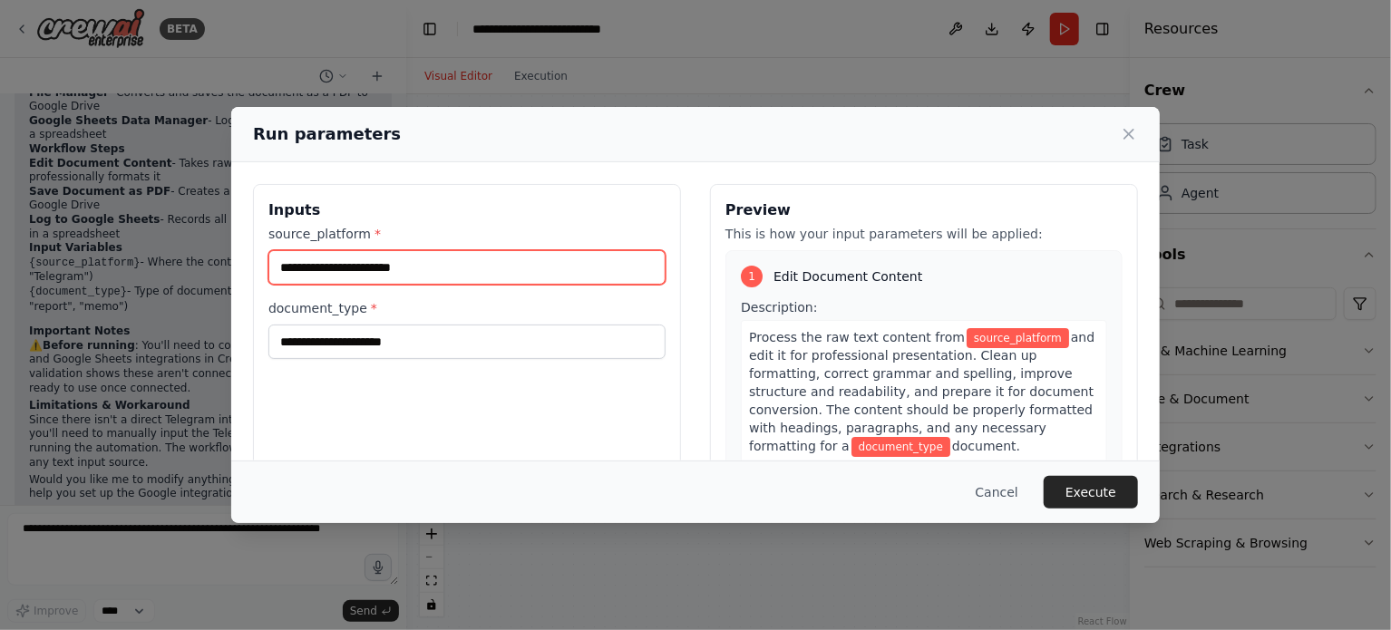
click at [315, 267] on input "source_platform *" at bounding box center [466, 267] width 397 height 34
click at [1134, 137] on icon at bounding box center [1129, 134] width 18 height 18
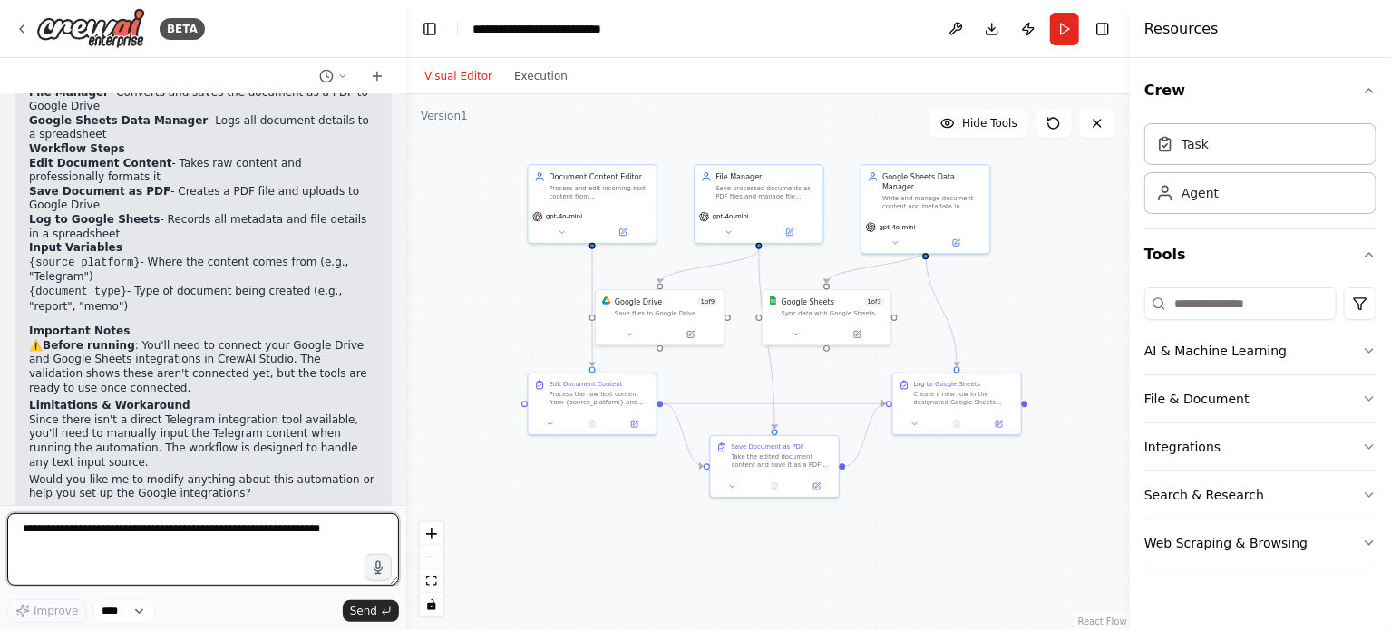
click at [52, 524] on textarea at bounding box center [203, 549] width 392 height 73
type textarea "**********"
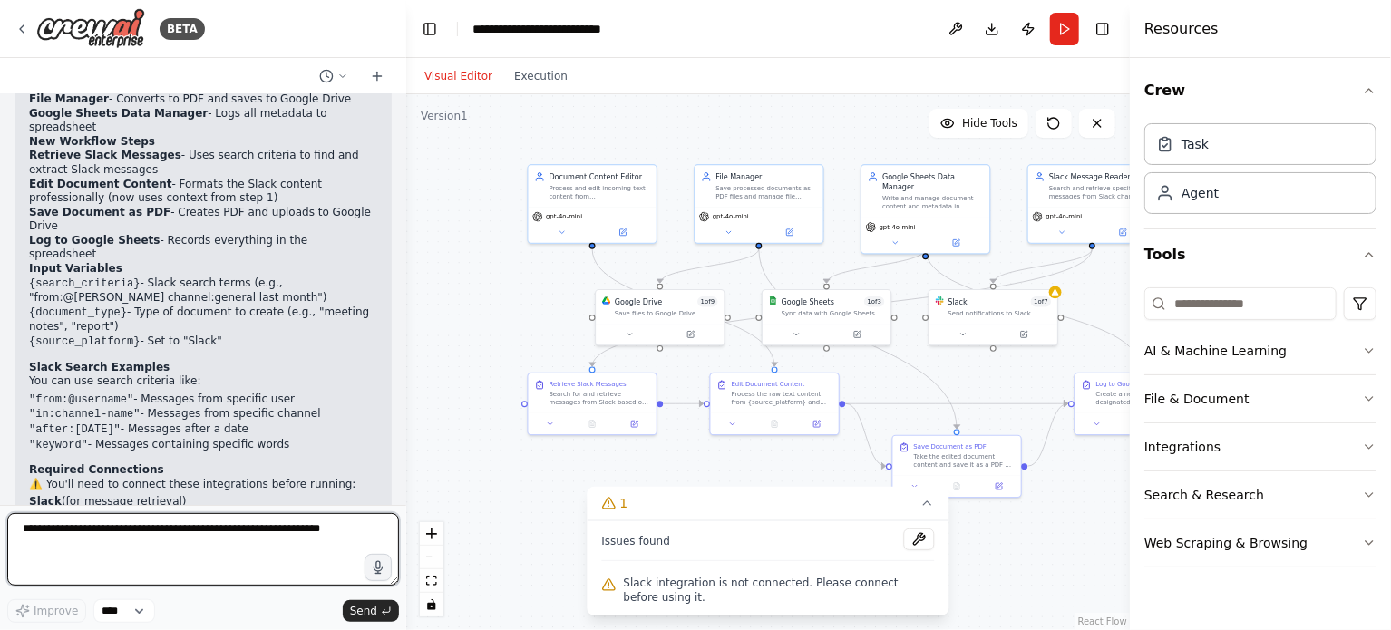
scroll to position [3032, 0]
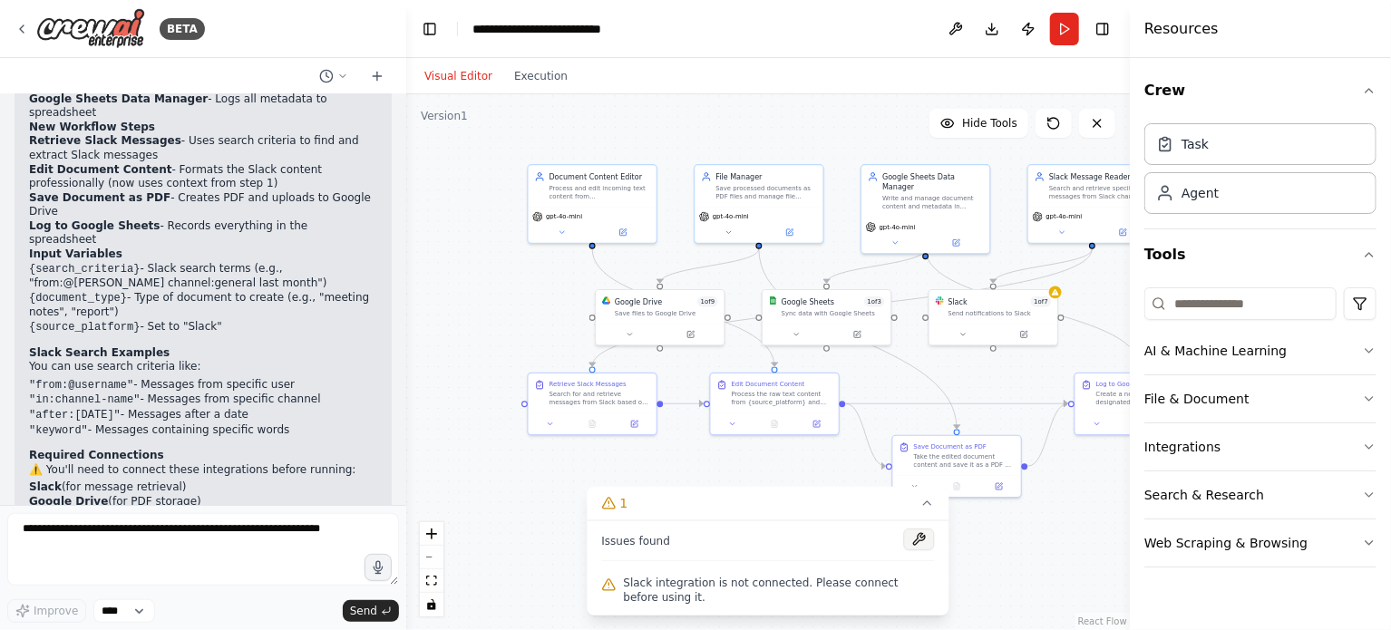
click at [921, 541] on button at bounding box center [919, 540] width 31 height 22
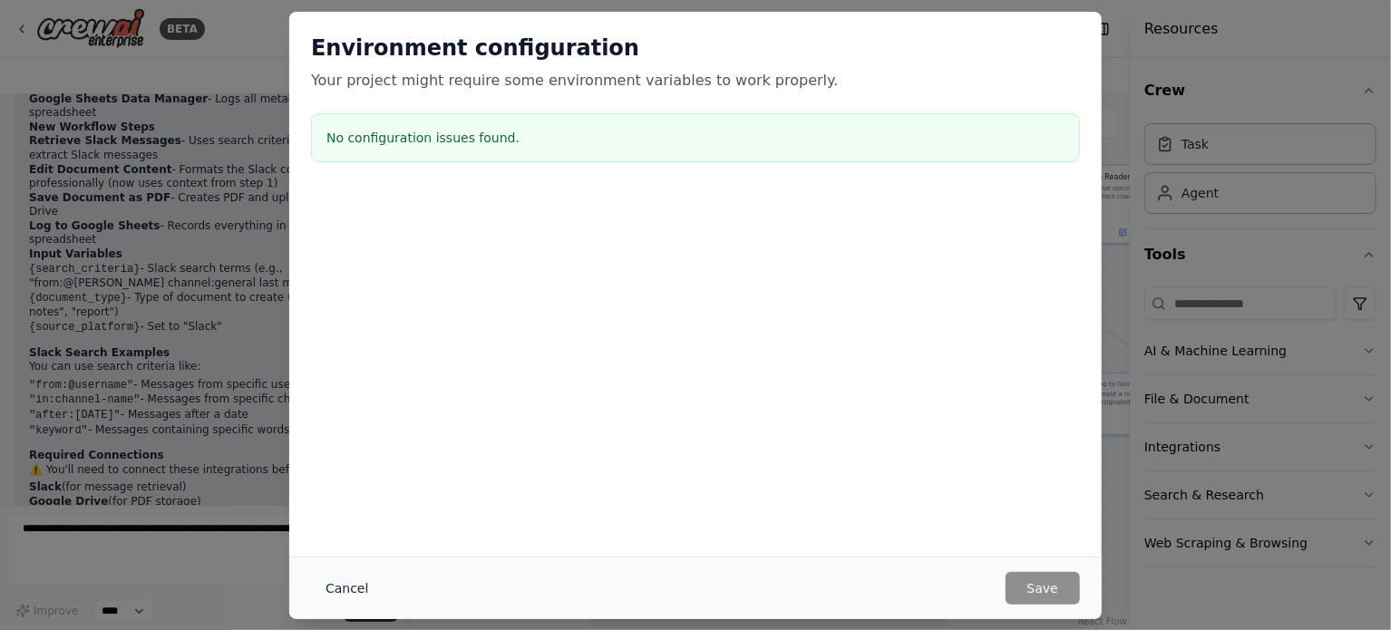
click at [340, 593] on button "Cancel" at bounding box center [347, 588] width 72 height 33
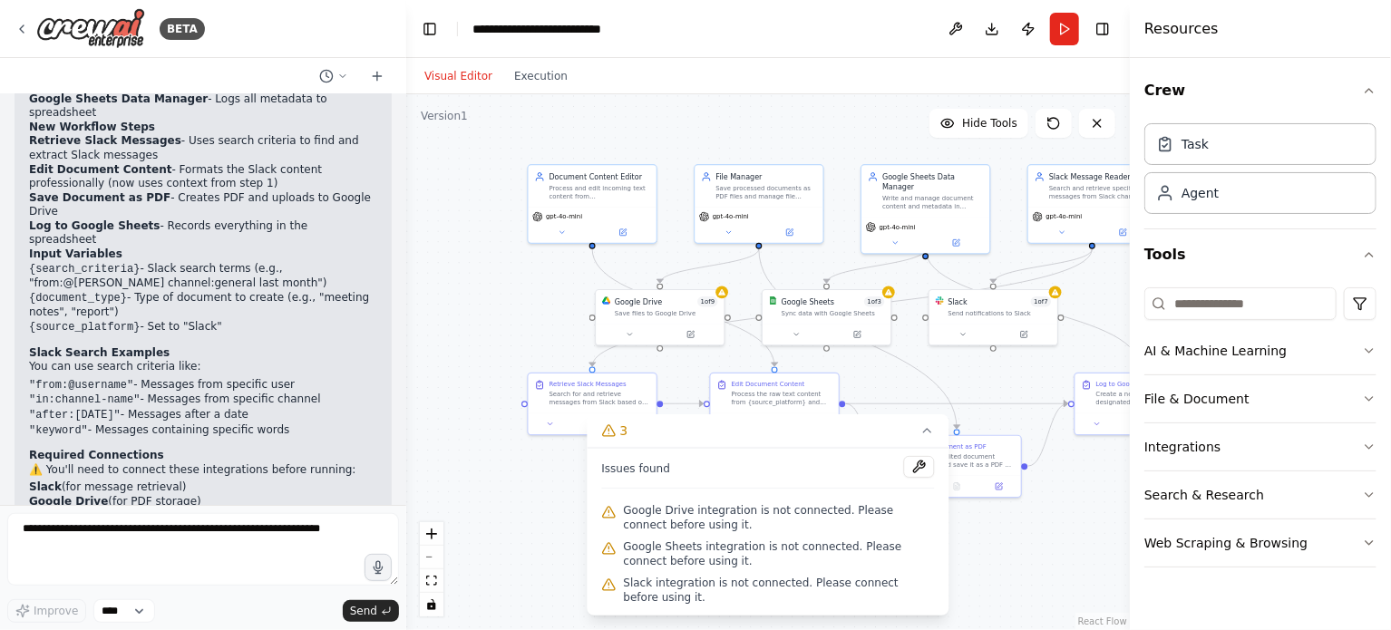
click at [544, 511] on div ".deletable-edge-delete-btn { width: 20px; height: 20px; border: 0px solid #ffff…" at bounding box center [768, 362] width 724 height 536
click at [909, 468] on button at bounding box center [919, 467] width 31 height 22
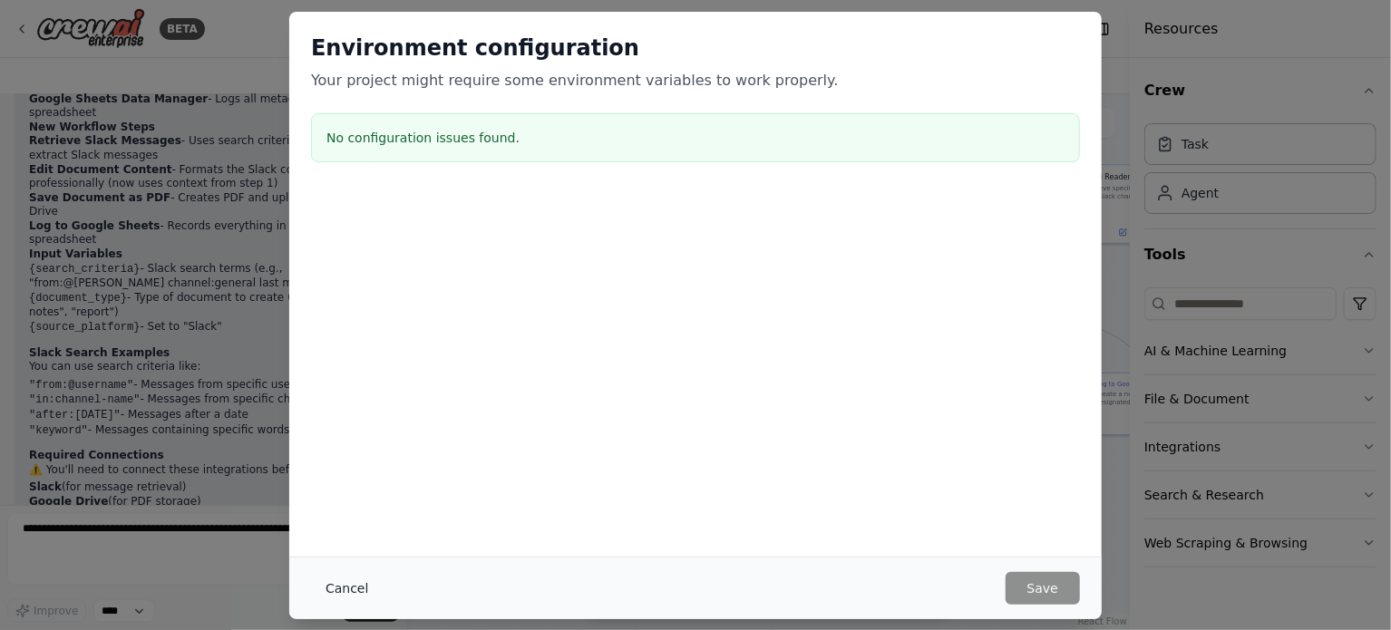
click at [331, 589] on button "Cancel" at bounding box center [347, 588] width 72 height 33
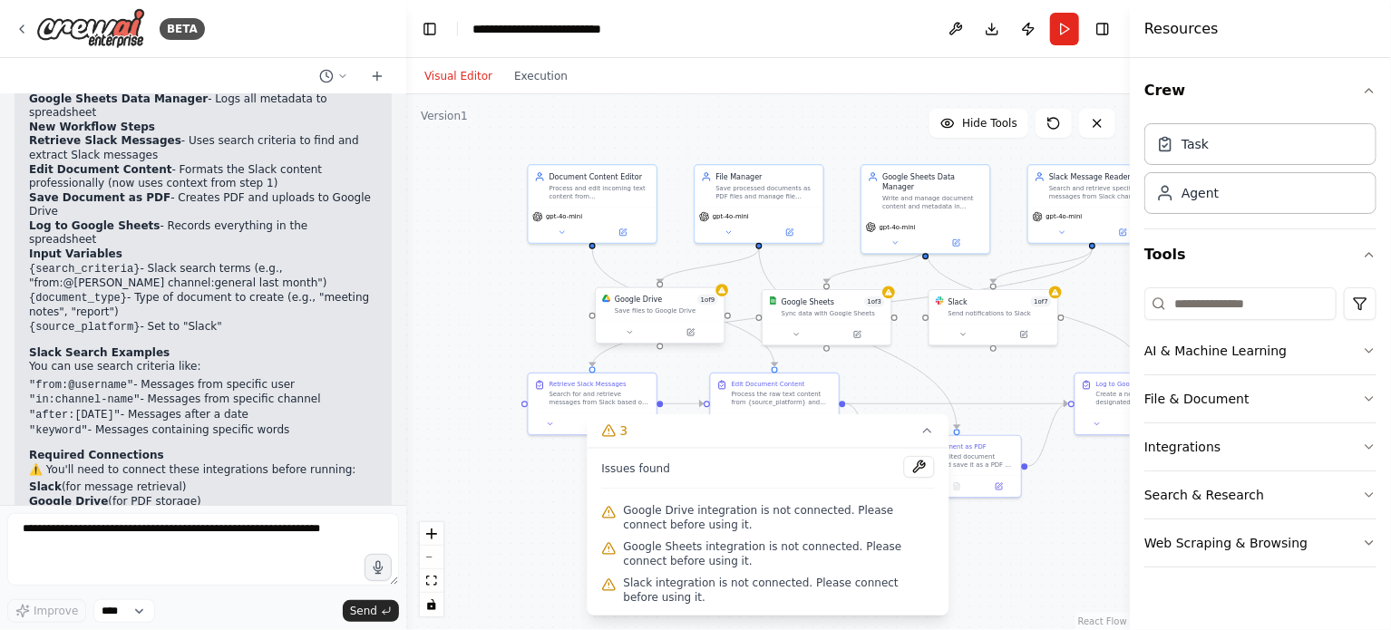
click at [630, 340] on div at bounding box center [660, 333] width 128 height 22
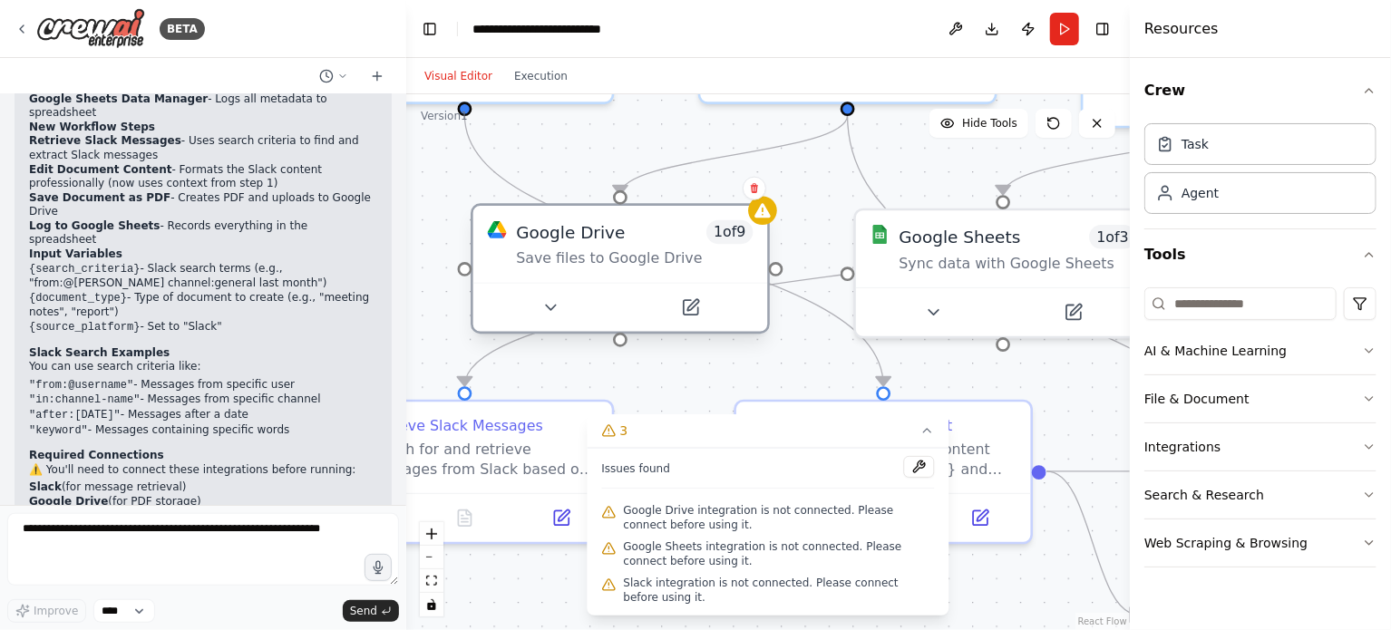
click at [549, 291] on div at bounding box center [620, 307] width 295 height 49
click at [545, 306] on icon at bounding box center [549, 307] width 19 height 19
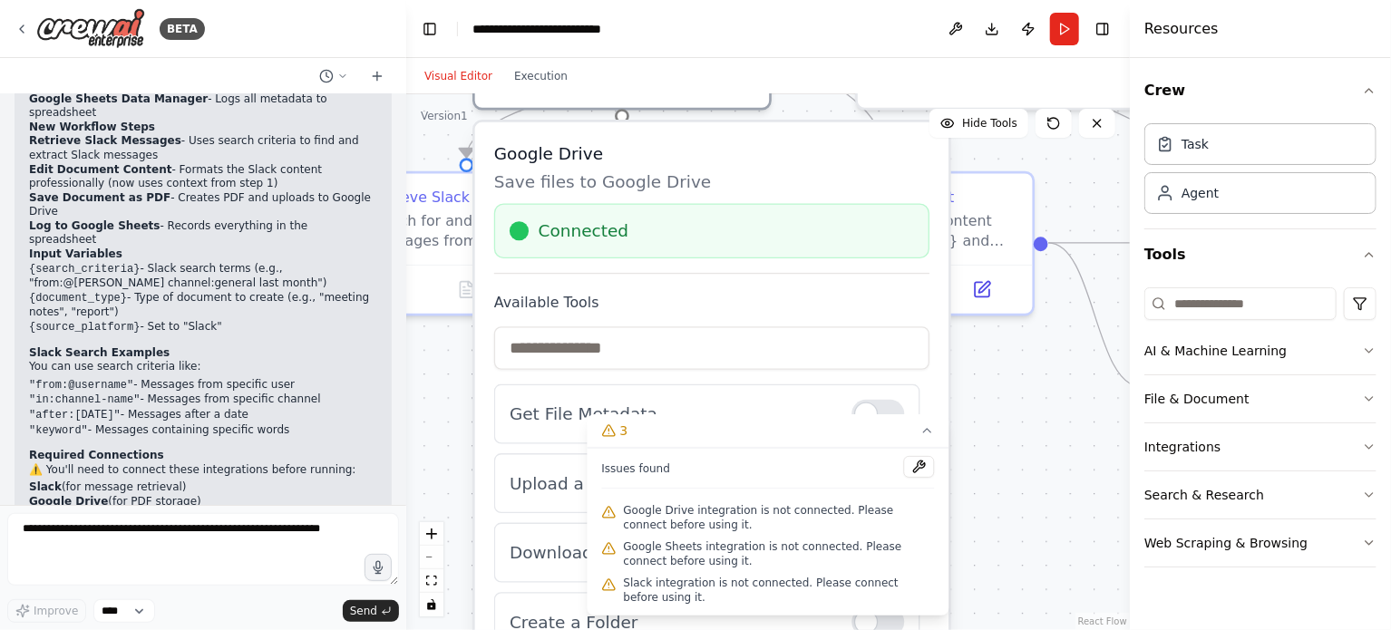
drag, startPoint x: 455, startPoint y: 329, endPoint x: 457, endPoint y: 101, distance: 228.5
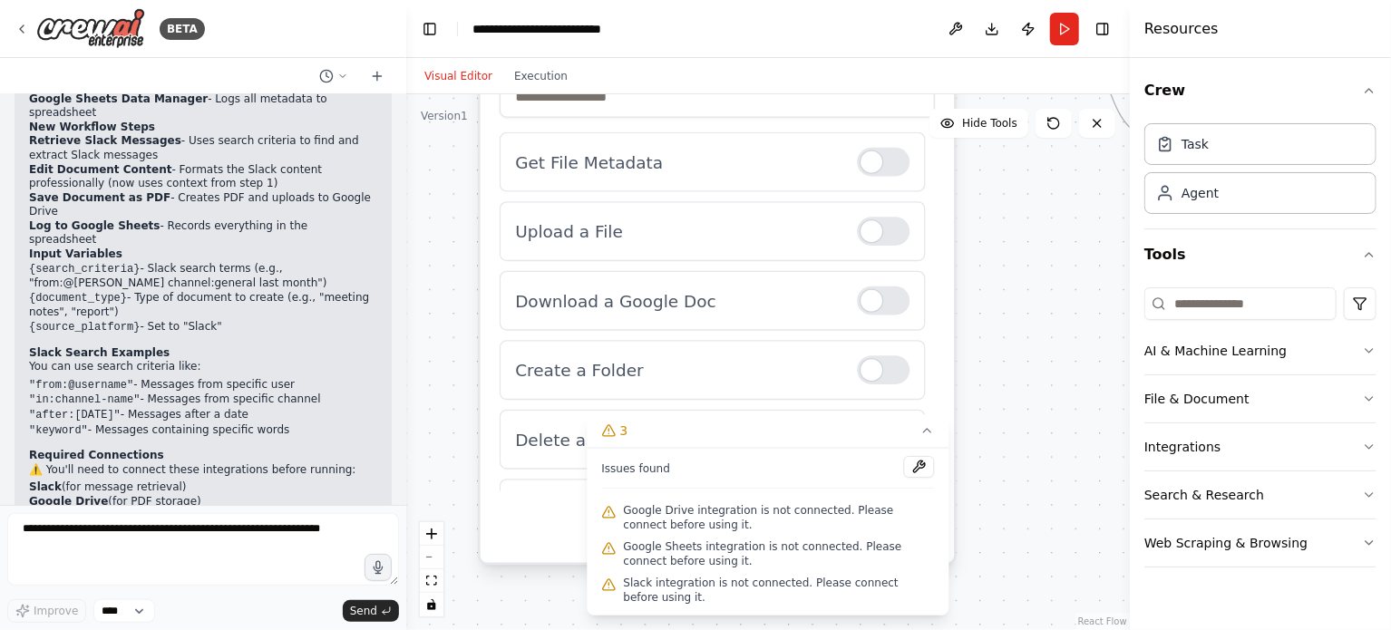
drag, startPoint x: 427, startPoint y: 423, endPoint x: 438, endPoint y: 229, distance: 194.3
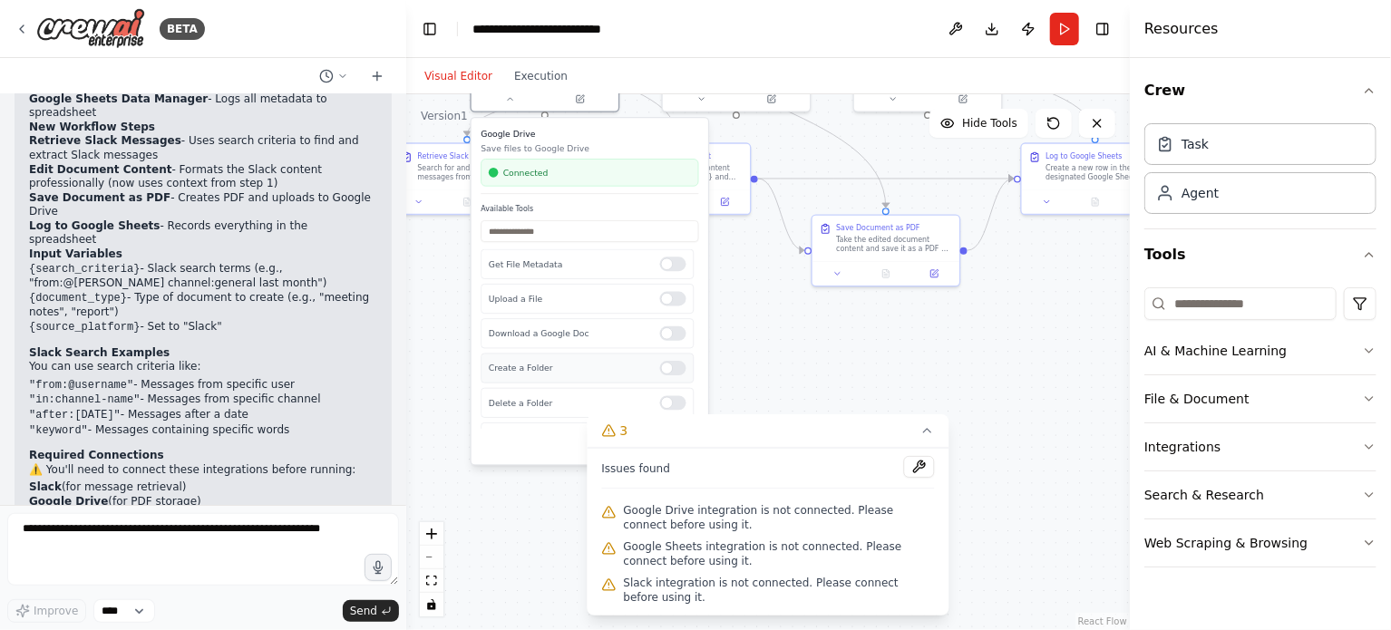
drag, startPoint x: 440, startPoint y: 247, endPoint x: 633, endPoint y: 355, distance: 221.2
click at [670, 328] on div at bounding box center [673, 333] width 26 height 15
click at [660, 329] on div at bounding box center [673, 333] width 26 height 15
click at [669, 374] on div "Create a Folder" at bounding box center [587, 369] width 213 height 30
click at [665, 366] on div at bounding box center [673, 368] width 26 height 15
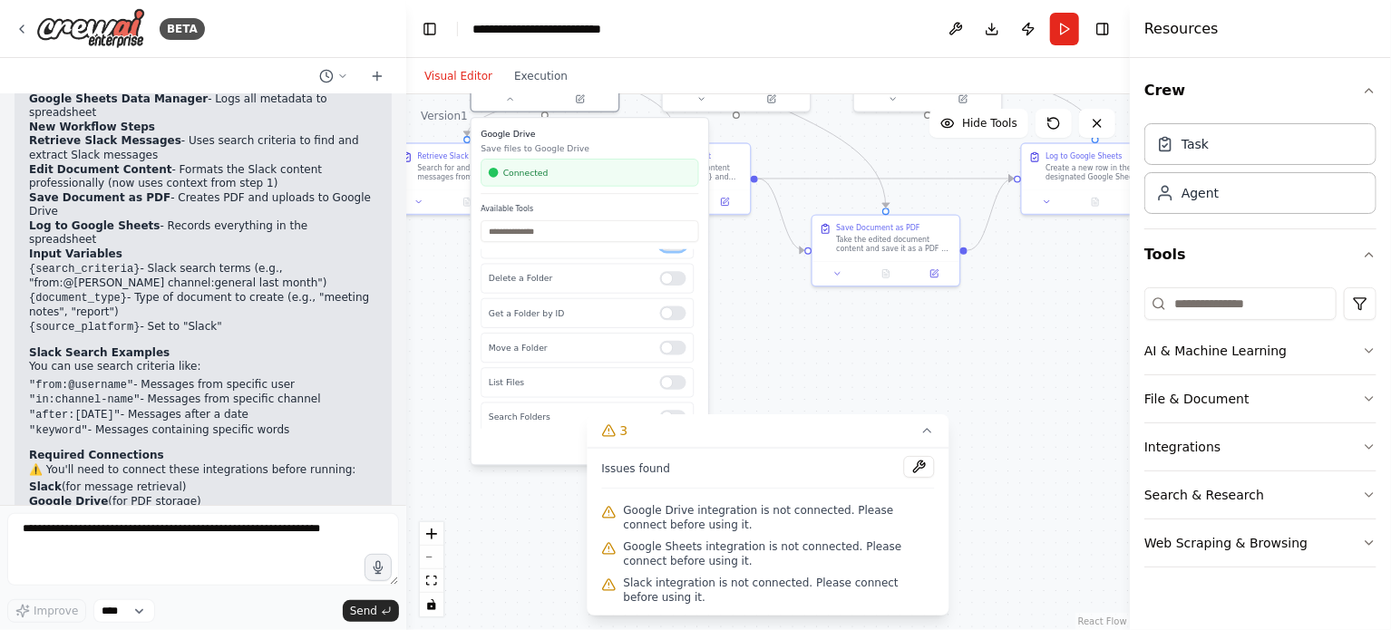
scroll to position [190, 0]
click at [812, 367] on div ".deletable-edge-delete-btn { width: 20px; height: 20px; border: 0px solid #ffff…" at bounding box center [768, 362] width 724 height 536
drag, startPoint x: 751, startPoint y: 310, endPoint x: 712, endPoint y: 403, distance: 100.4
click at [712, 403] on div ".deletable-edge-delete-btn { width: 20px; height: 20px; border: 0px solid #ffff…" at bounding box center [768, 362] width 724 height 536
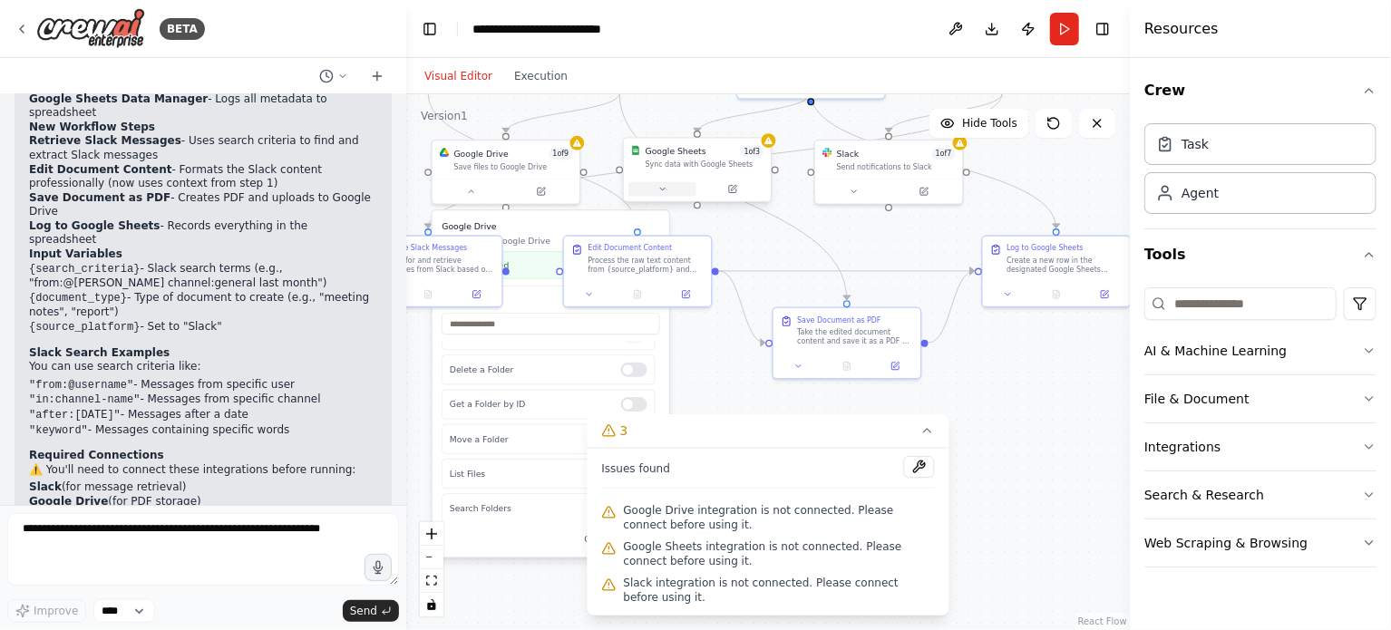
click at [666, 192] on icon at bounding box center [662, 189] width 10 height 10
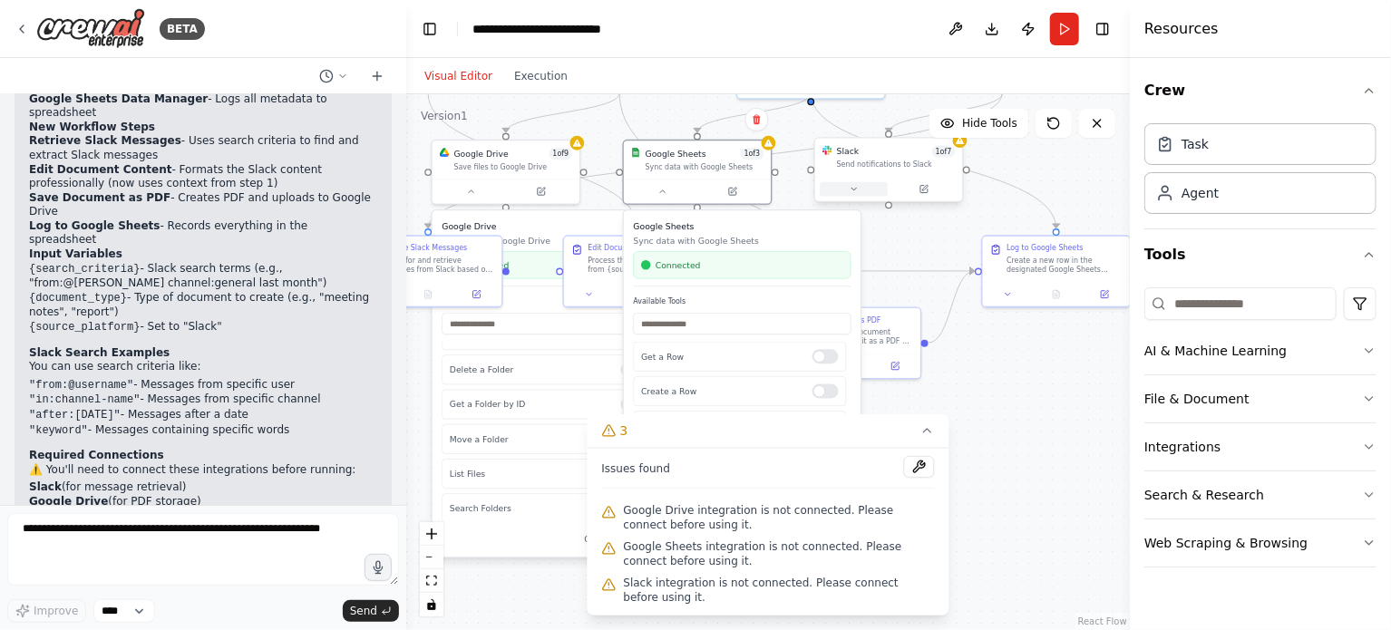
click at [860, 187] on button at bounding box center [854, 189] width 68 height 15
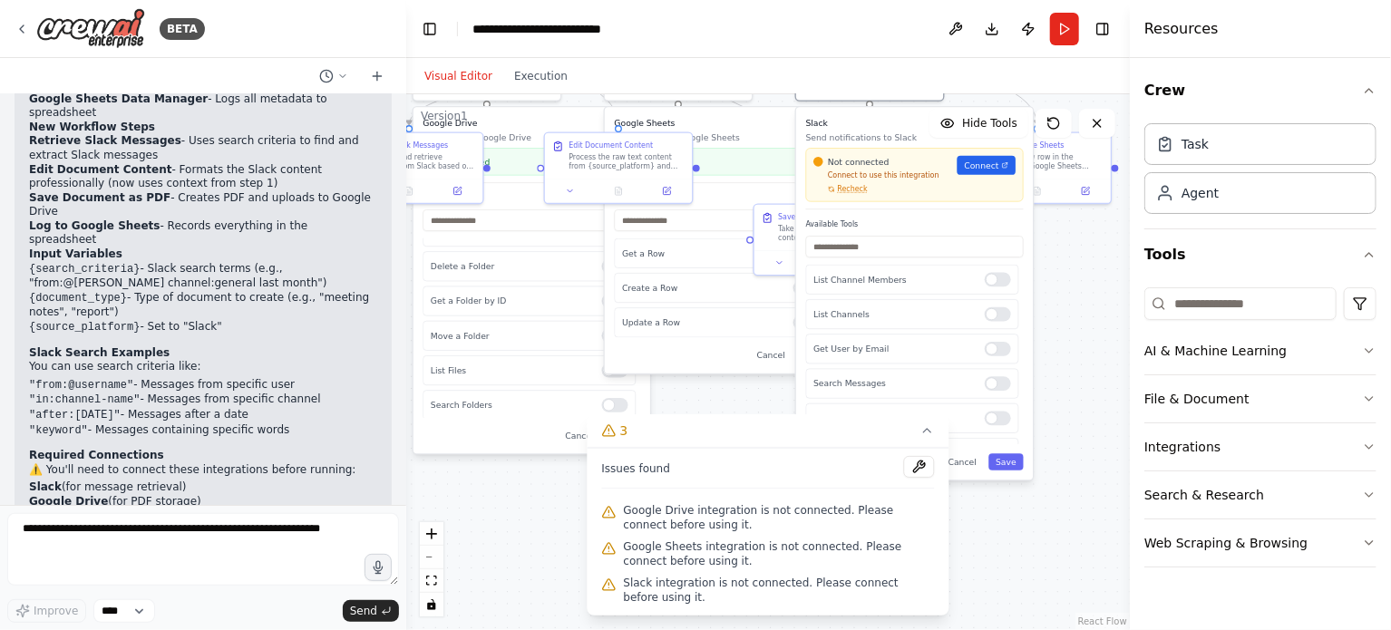
drag, startPoint x: 1074, startPoint y: 378, endPoint x: 1053, endPoint y: 362, distance: 27.2
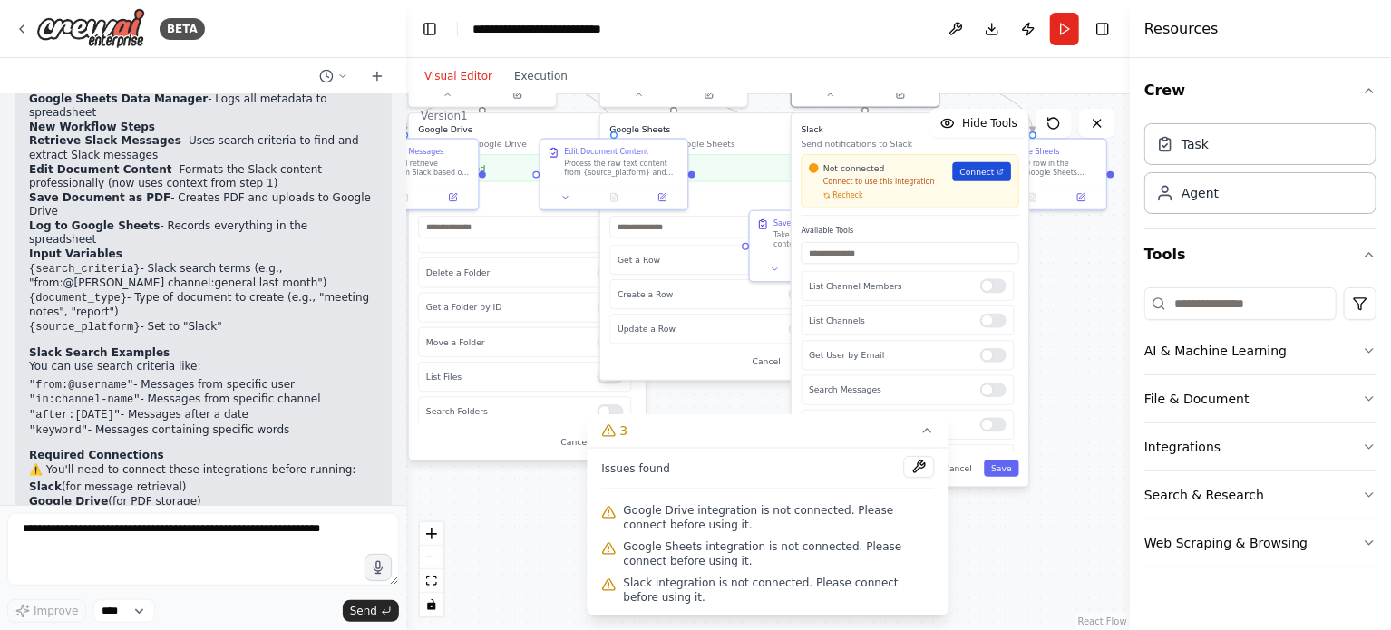
click at [980, 173] on span "Connect" at bounding box center [977, 172] width 34 height 12
click at [924, 438] on icon at bounding box center [927, 430] width 15 height 15
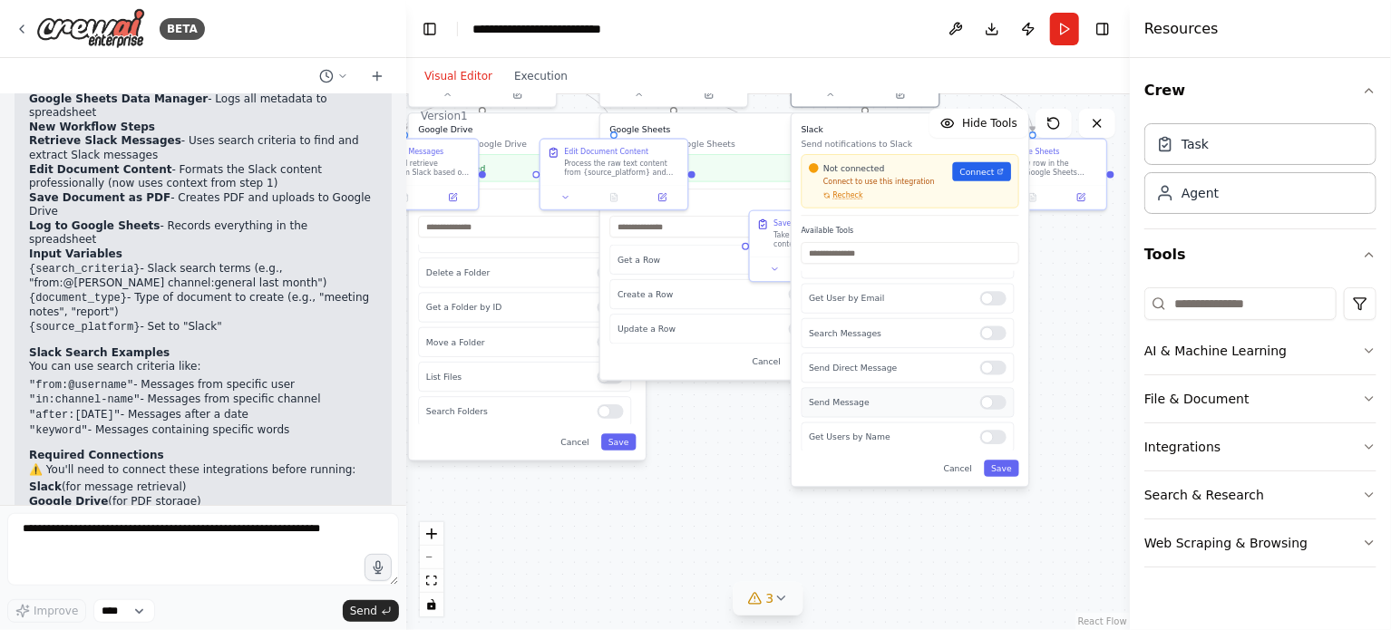
click at [992, 401] on div at bounding box center [993, 402] width 26 height 15
click at [1007, 475] on button "Save" at bounding box center [1001, 468] width 35 height 16
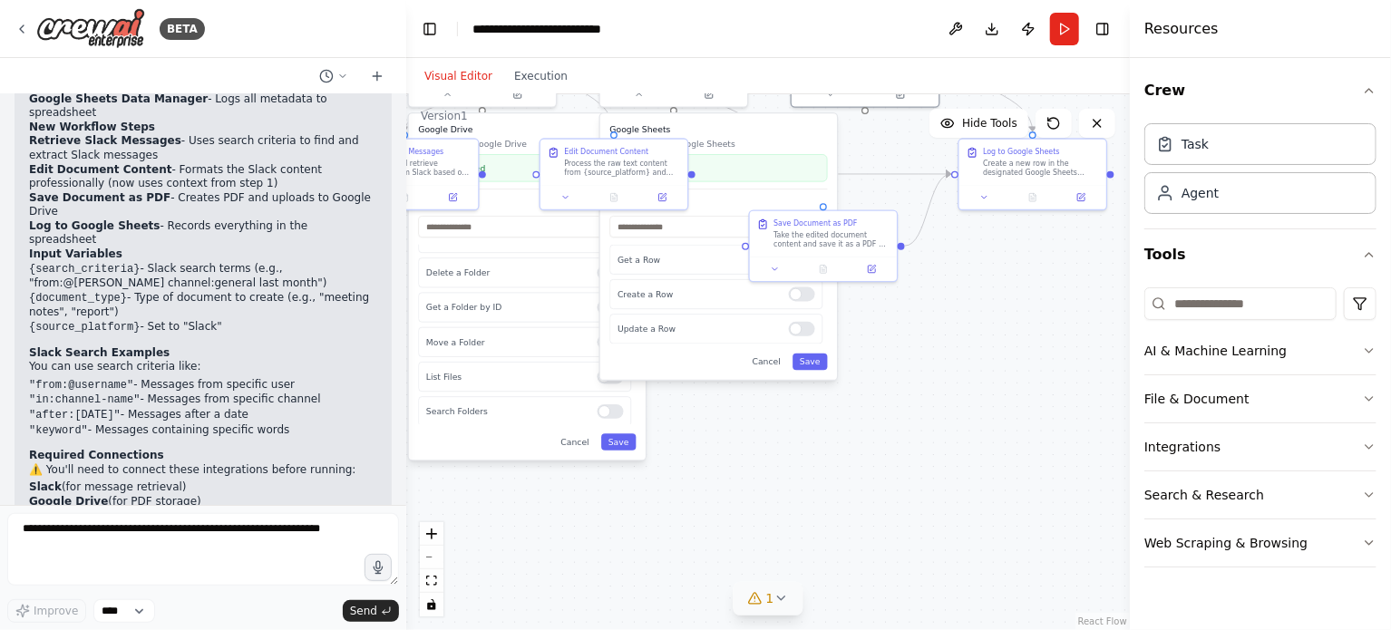
click at [1047, 388] on div ".deletable-edge-delete-btn { width: 20px; height: 20px; border: 0px solid #ffff…" at bounding box center [768, 362] width 724 height 536
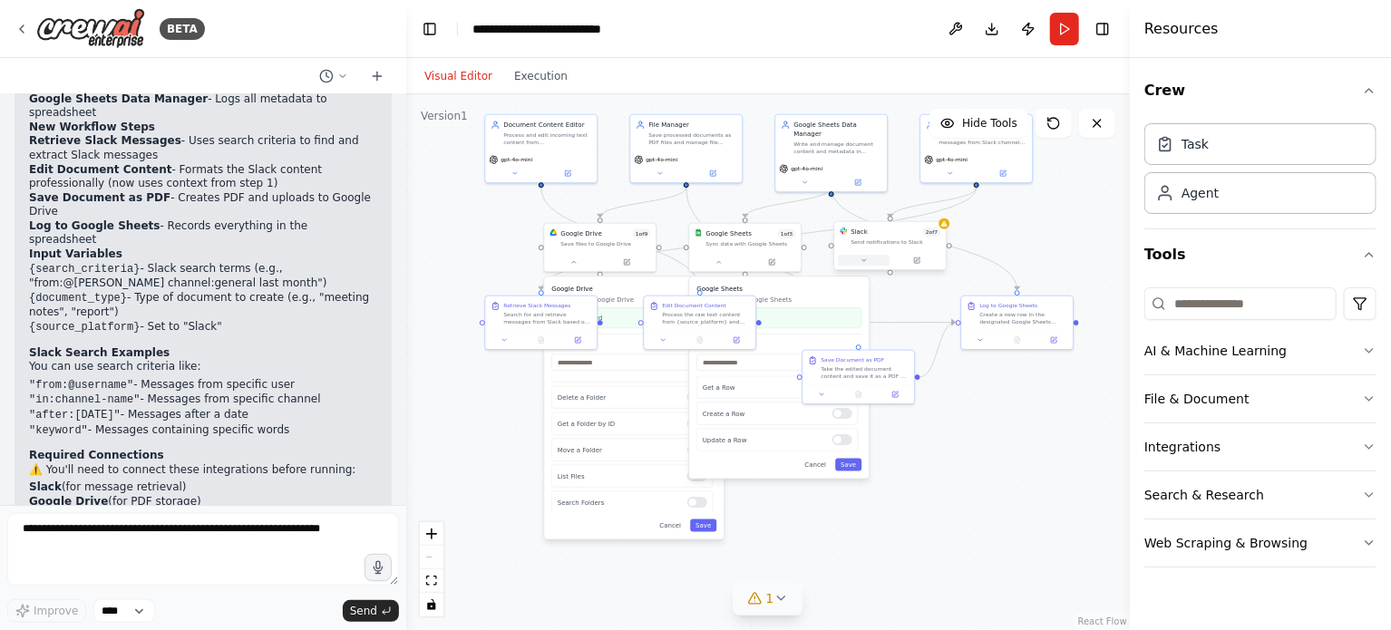
click at [868, 265] on button at bounding box center [864, 260] width 52 height 11
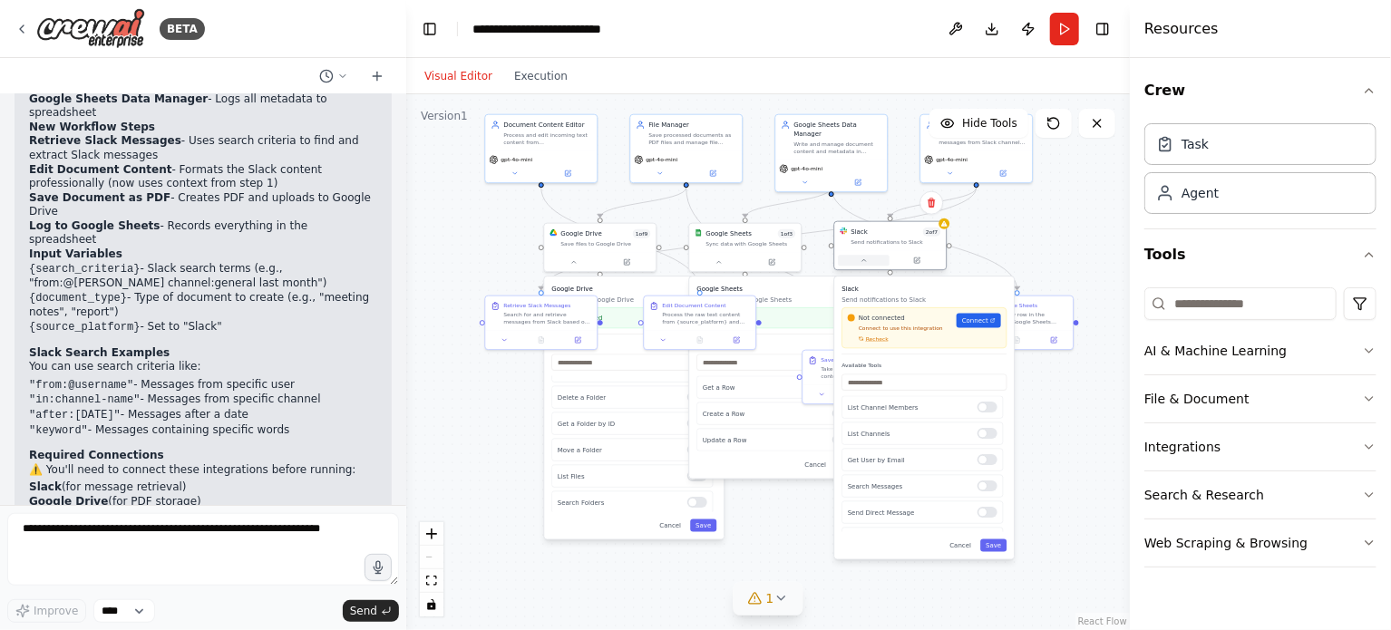
click at [868, 265] on button at bounding box center [864, 260] width 52 height 11
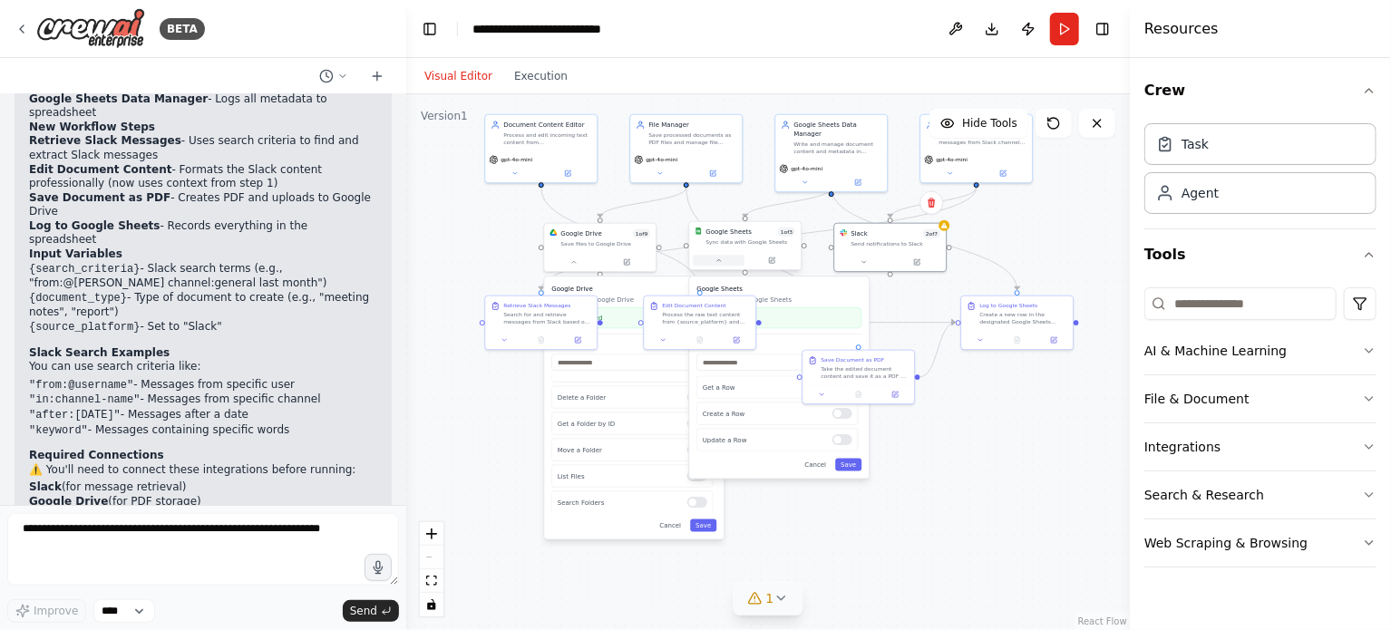
click at [721, 263] on icon at bounding box center [718, 260] width 7 height 7
click at [571, 264] on button at bounding box center [574, 260] width 52 height 11
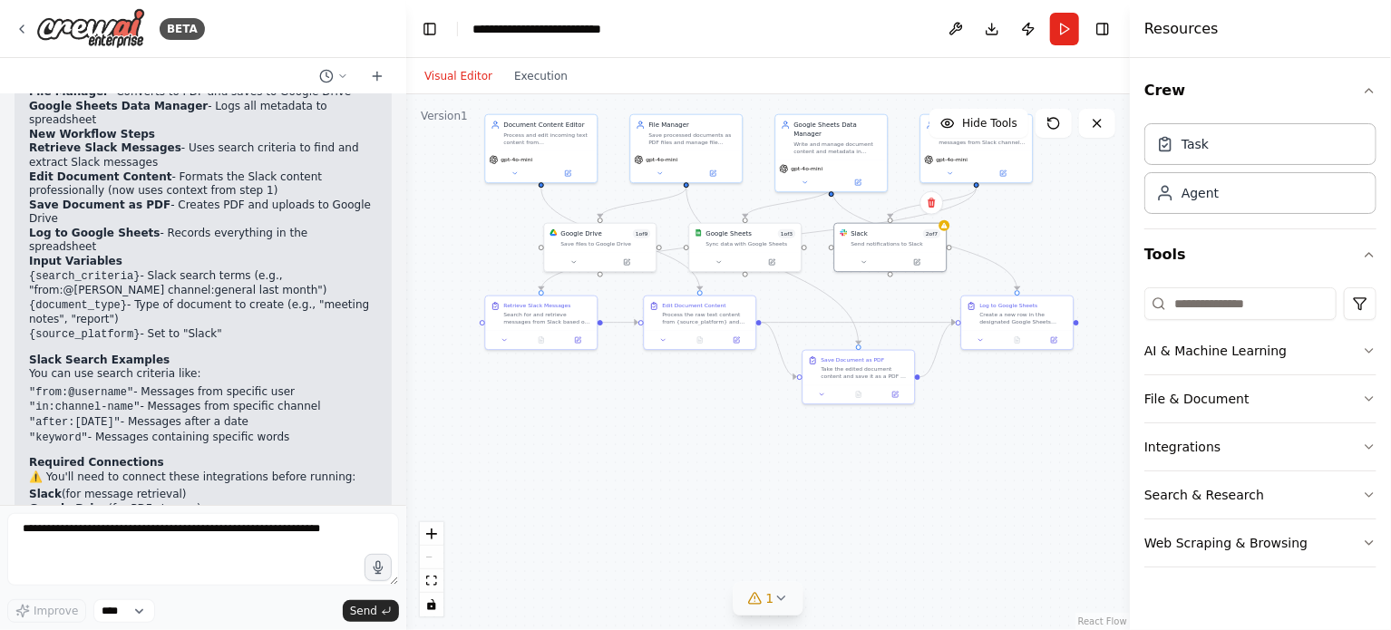
scroll to position [3032, 0]
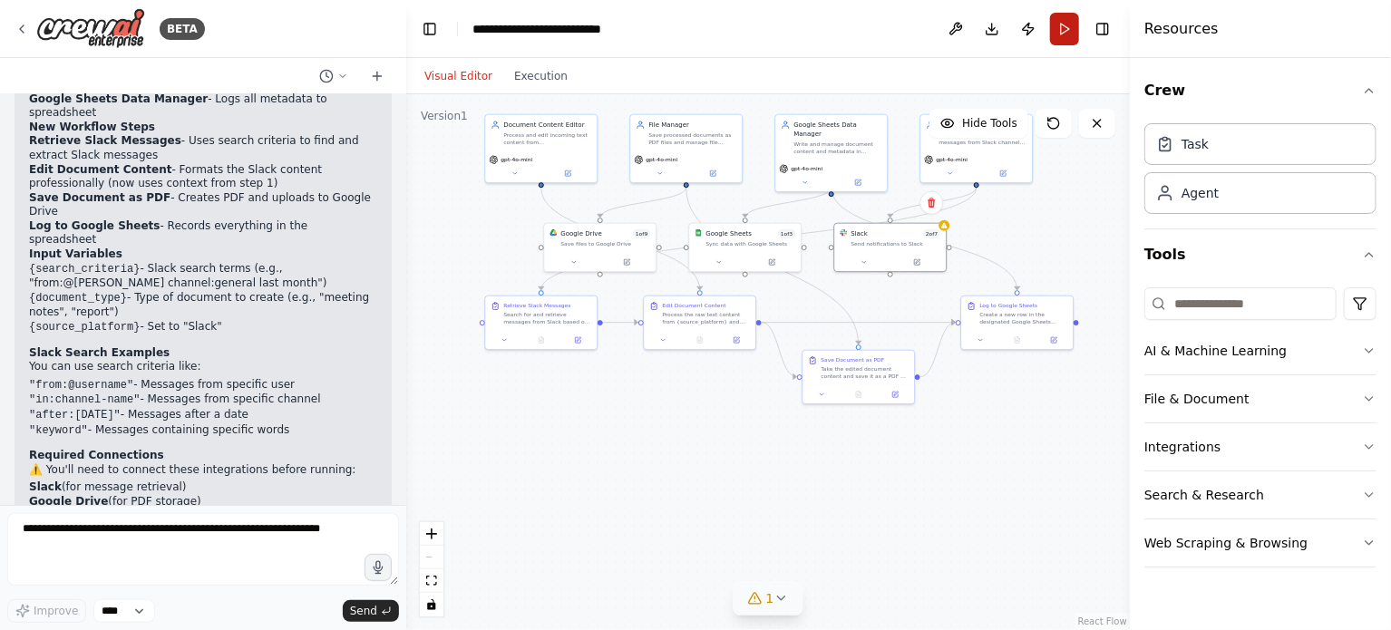
click at [1062, 25] on button "Run" at bounding box center [1064, 29] width 29 height 33
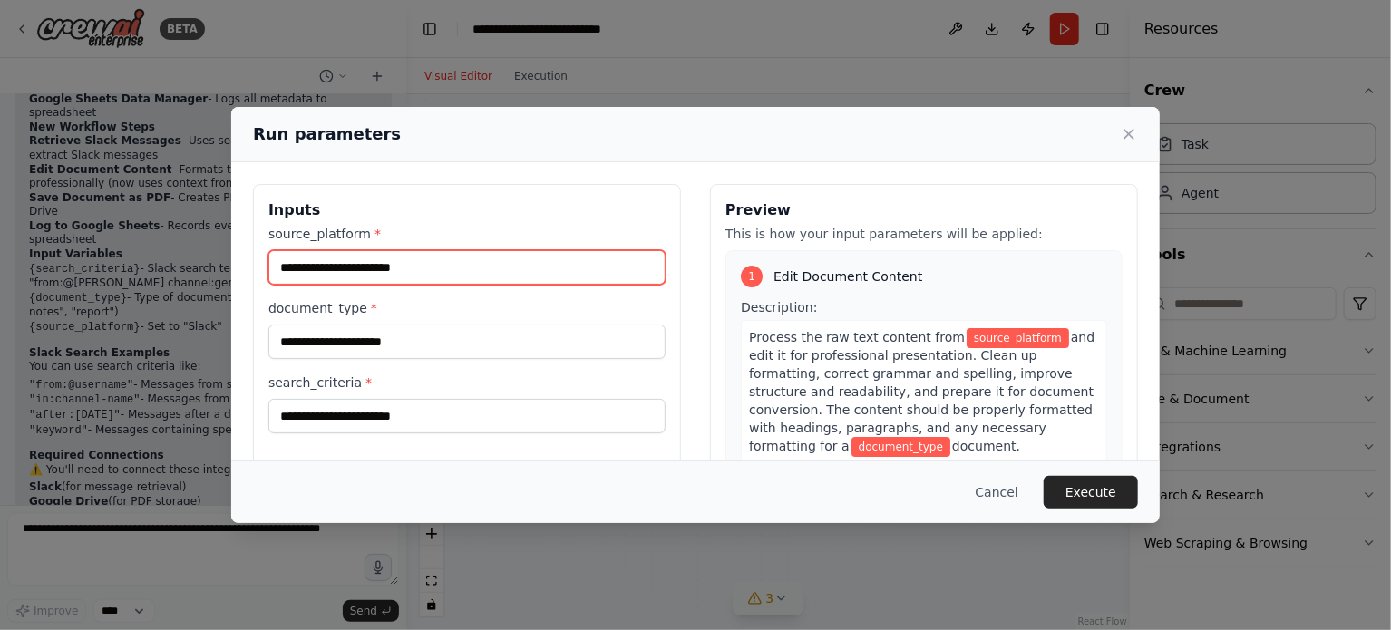
click at [381, 265] on input "source_platform *" at bounding box center [466, 267] width 397 height 34
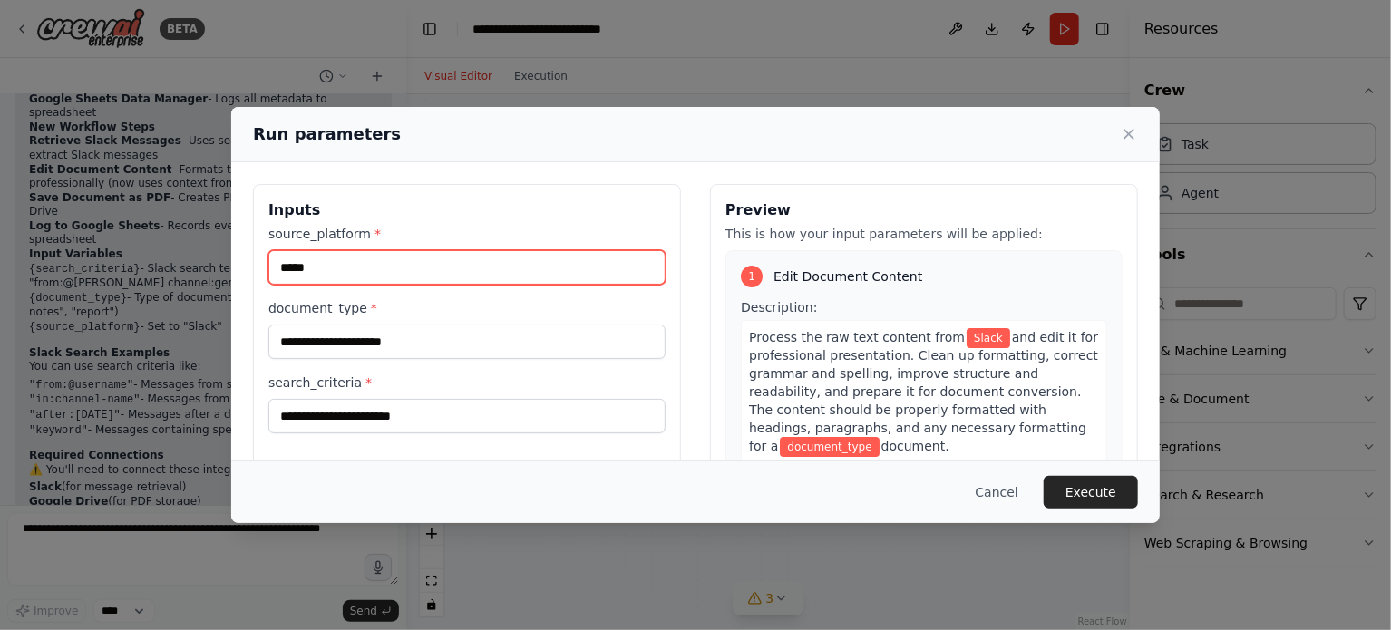
type input "*****"
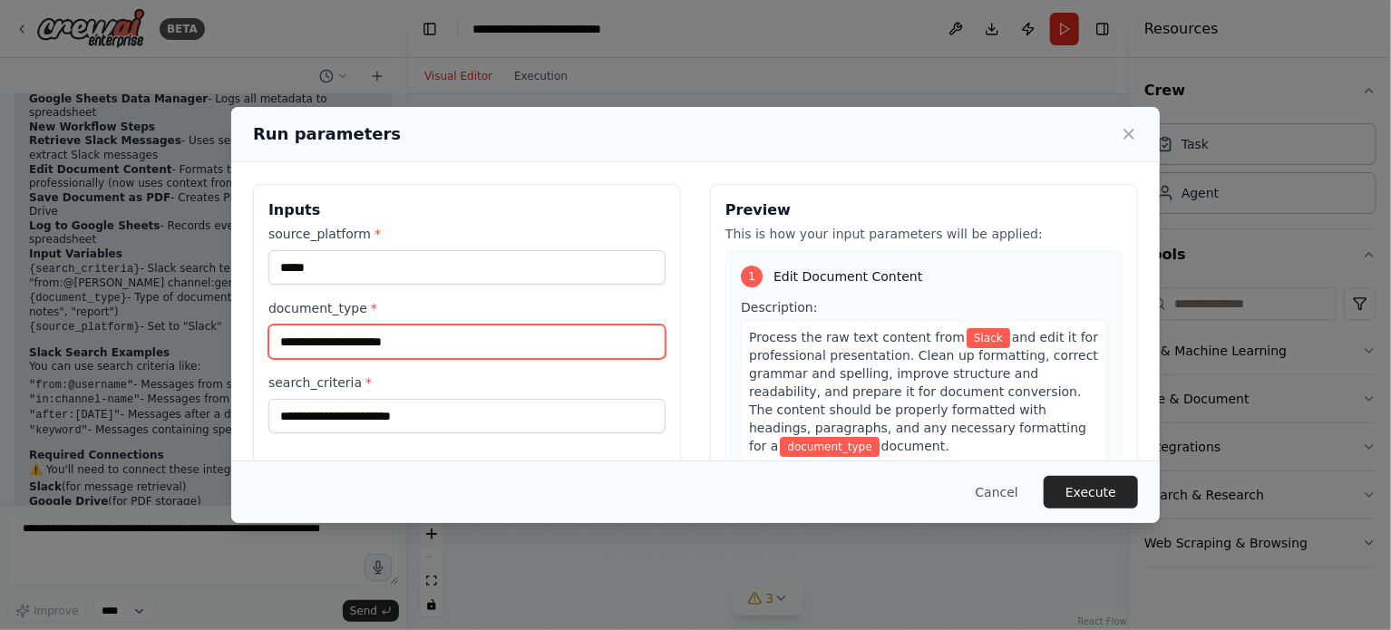
click at [353, 344] on input "document_type *" at bounding box center [466, 342] width 397 height 34
type input "****"
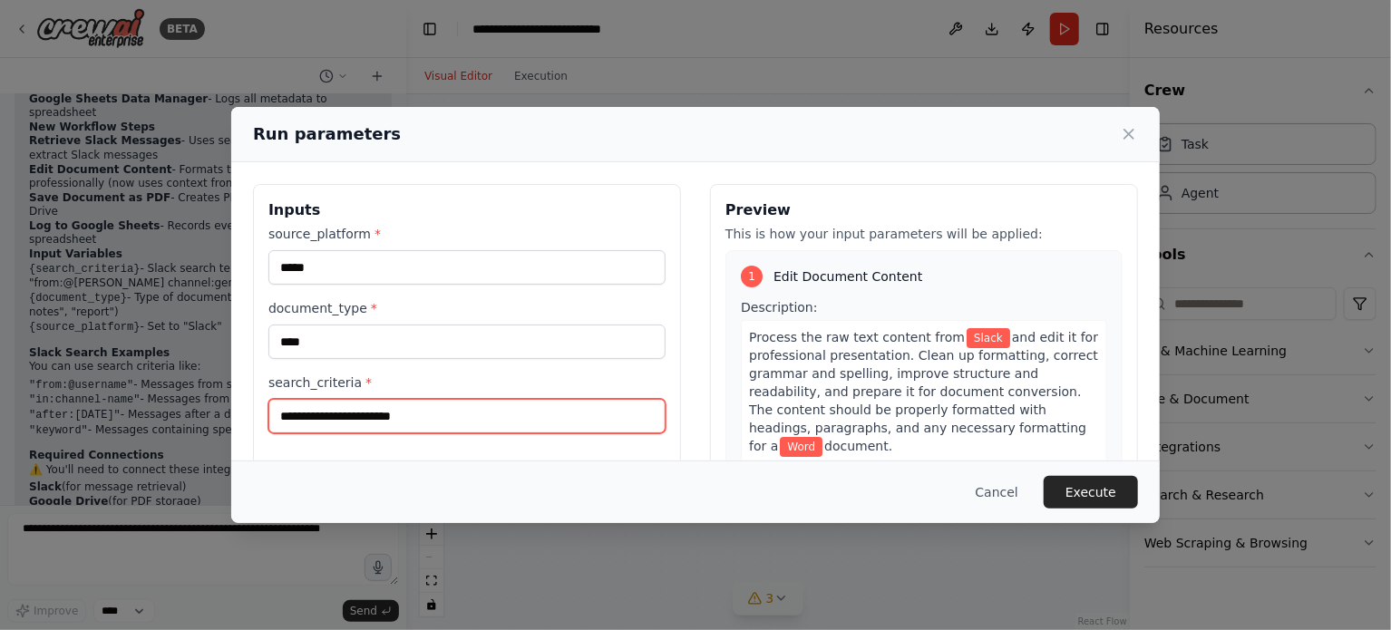
click at [363, 413] on input "search_criteria *" at bounding box center [466, 416] width 397 height 34
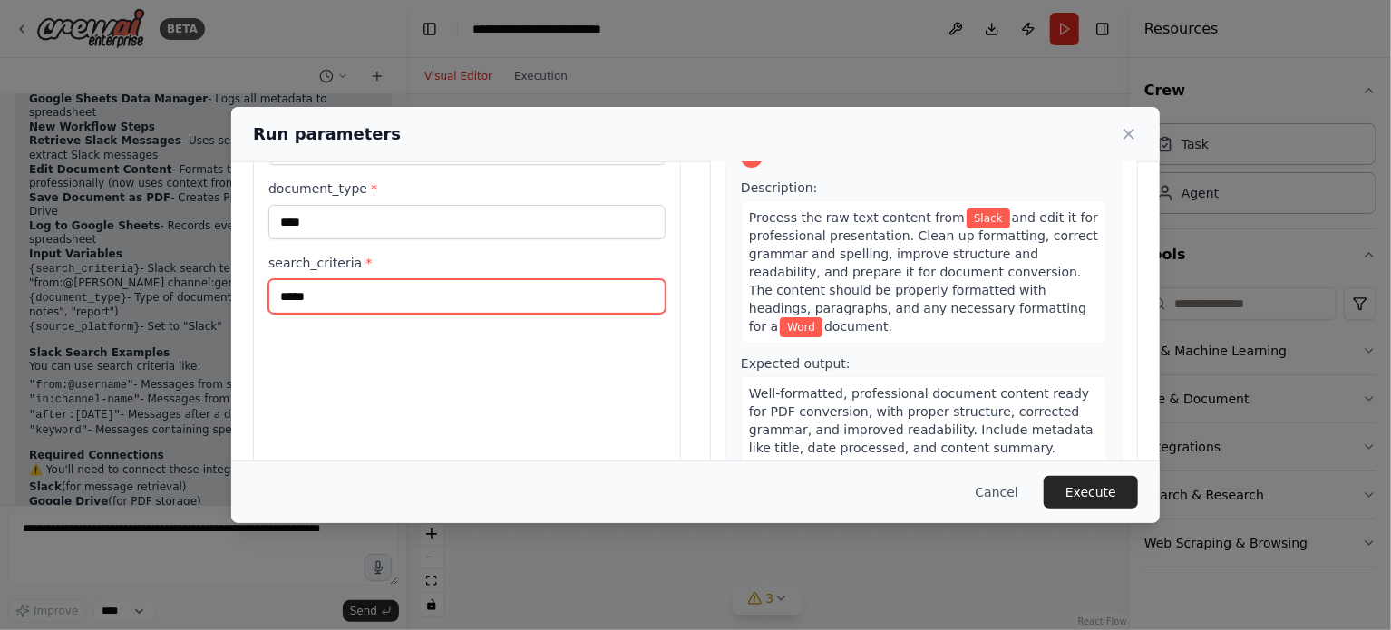
scroll to position [174, 0]
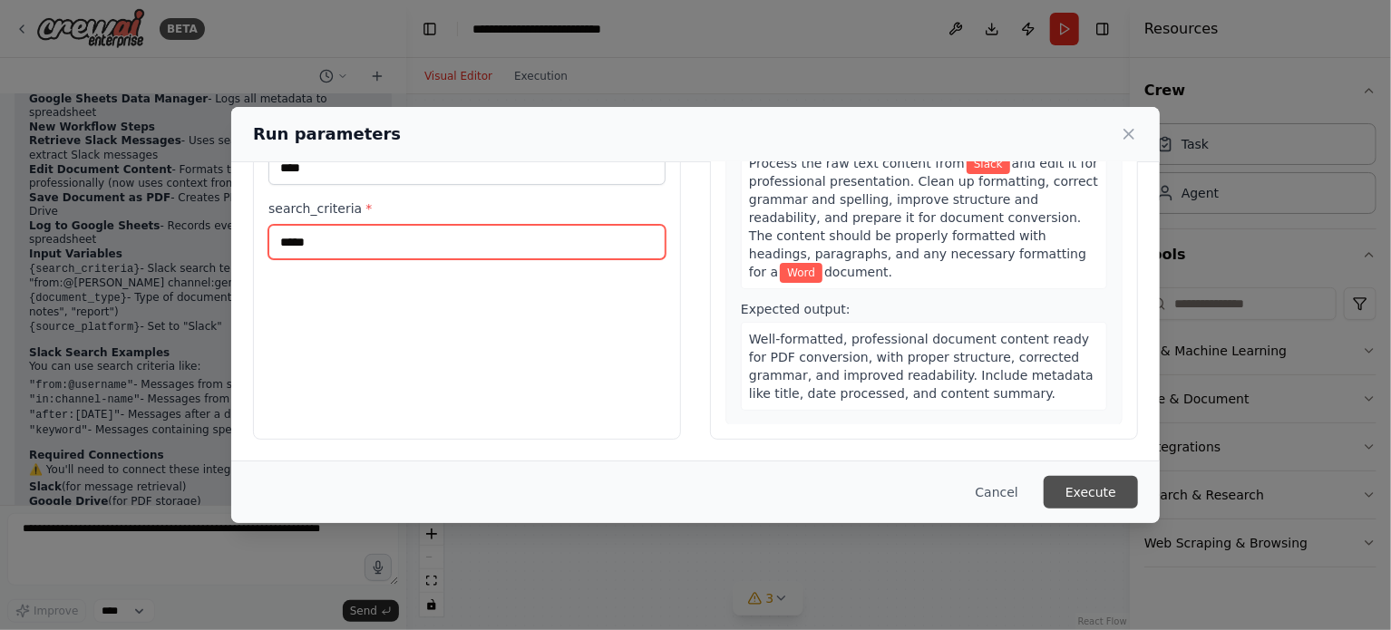
type input "*****"
click at [1094, 489] on button "Execute" at bounding box center [1091, 492] width 94 height 33
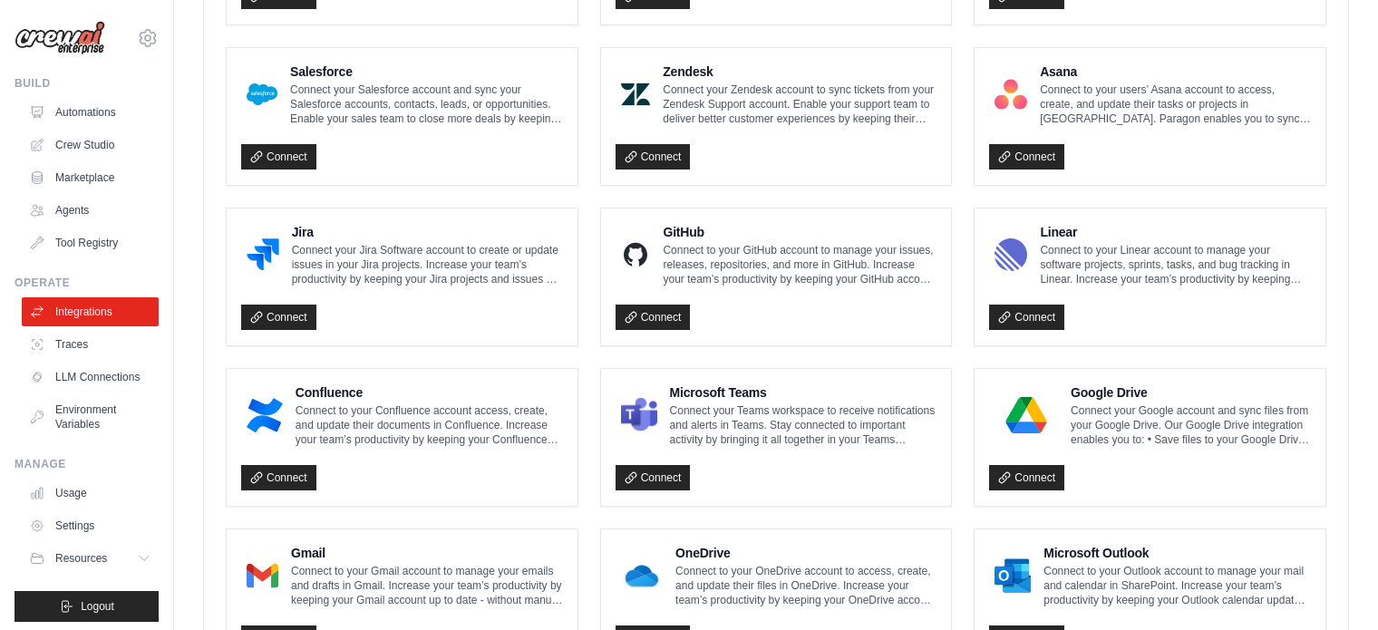
scroll to position [1071, 0]
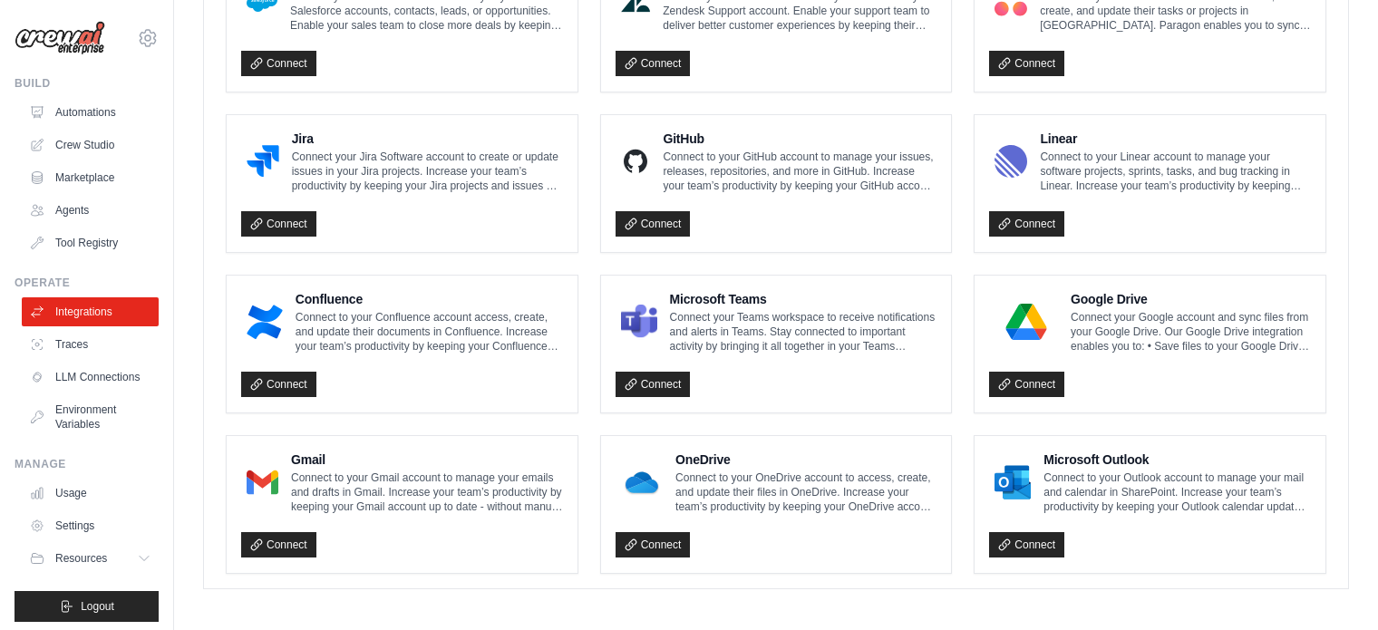
click at [1029, 310] on img at bounding box center [1026, 322] width 63 height 36
click at [1018, 376] on link "Connect" at bounding box center [1026, 384] width 75 height 25
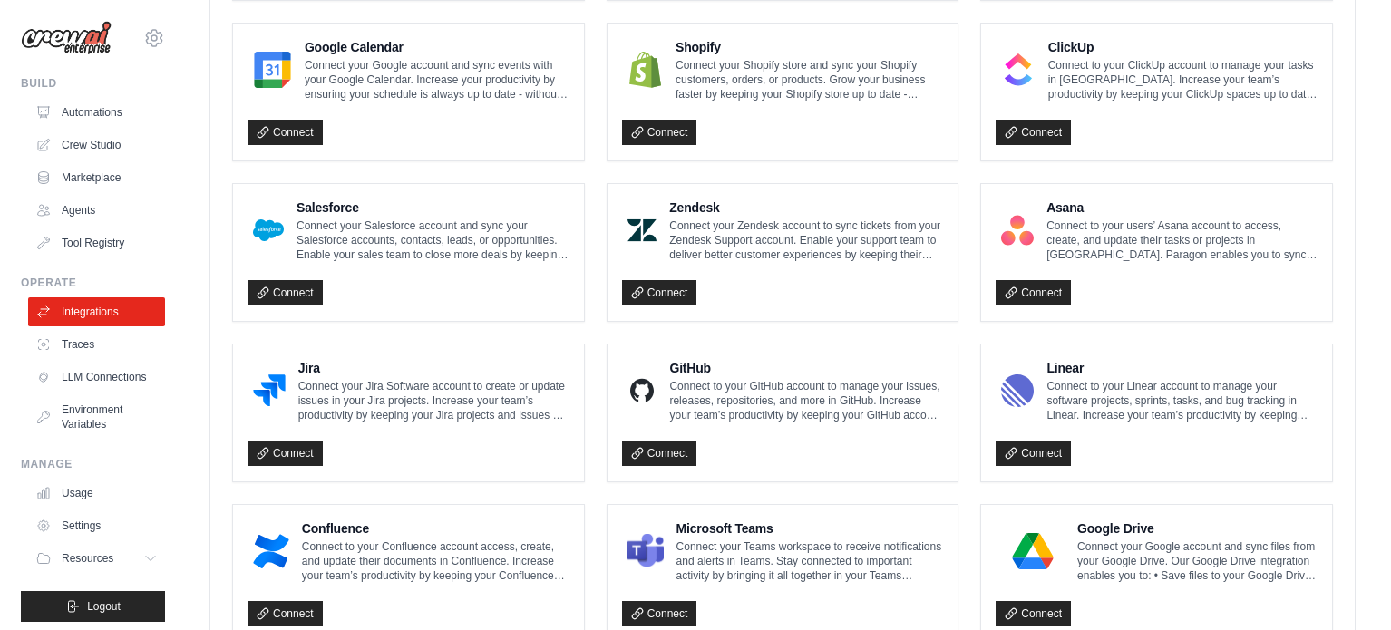
scroll to position [617, 0]
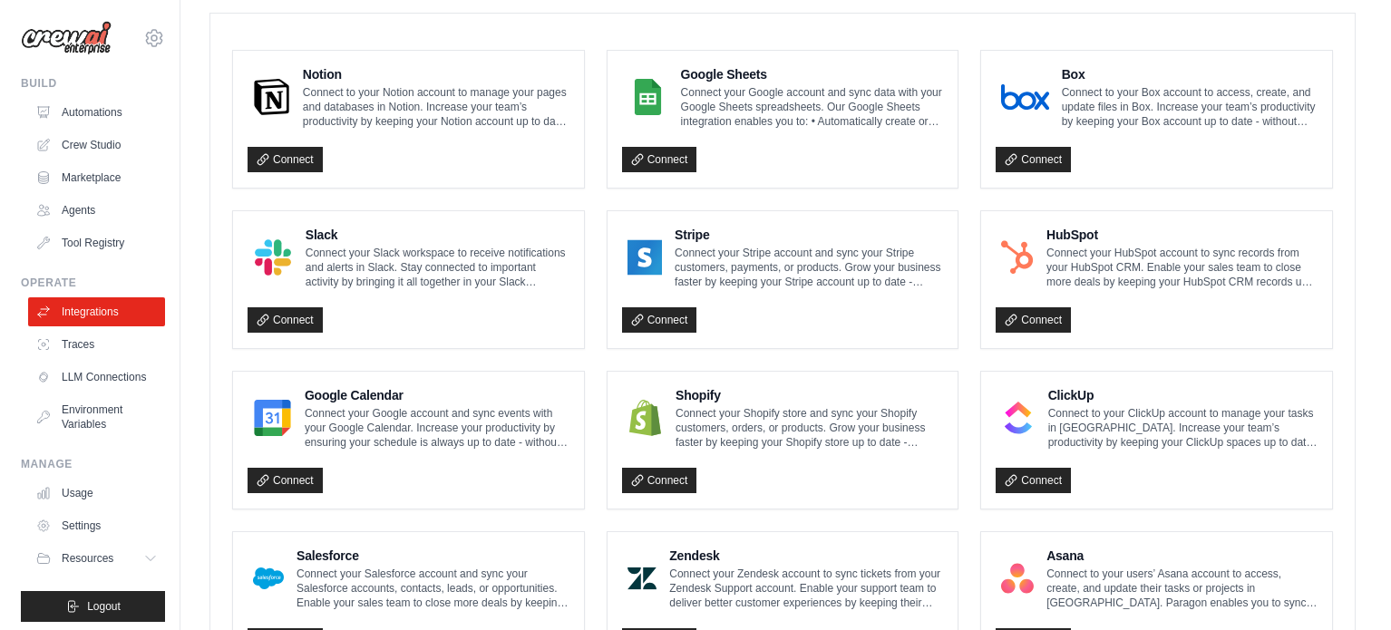
scroll to position [406, 0]
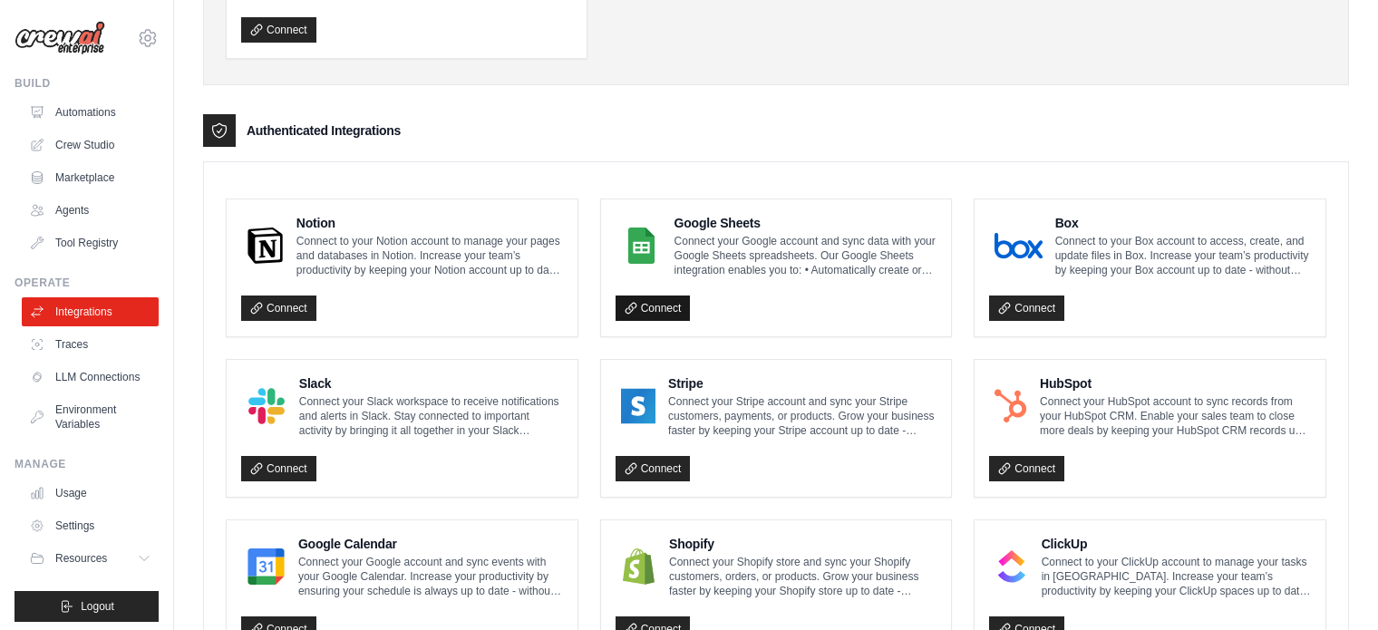
click at [655, 306] on link "Connect" at bounding box center [653, 308] width 75 height 25
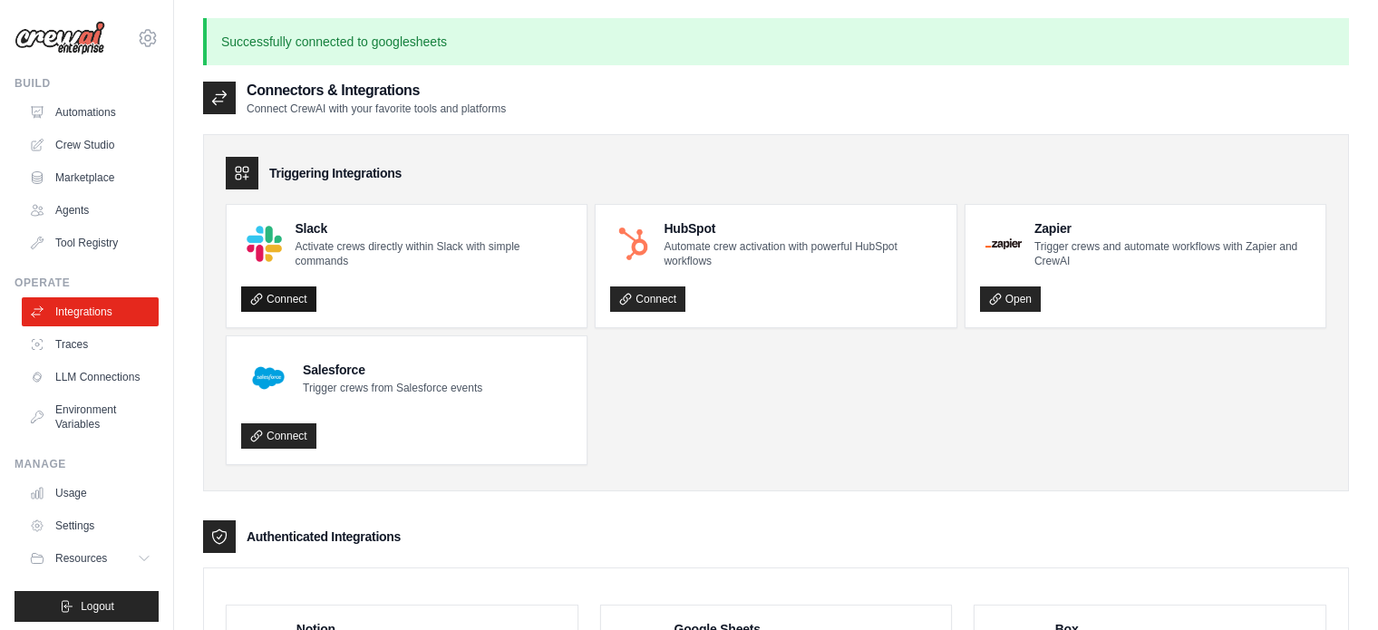
click at [266, 300] on link "Connect" at bounding box center [278, 299] width 75 height 25
